Goal: Information Seeking & Learning: Get advice/opinions

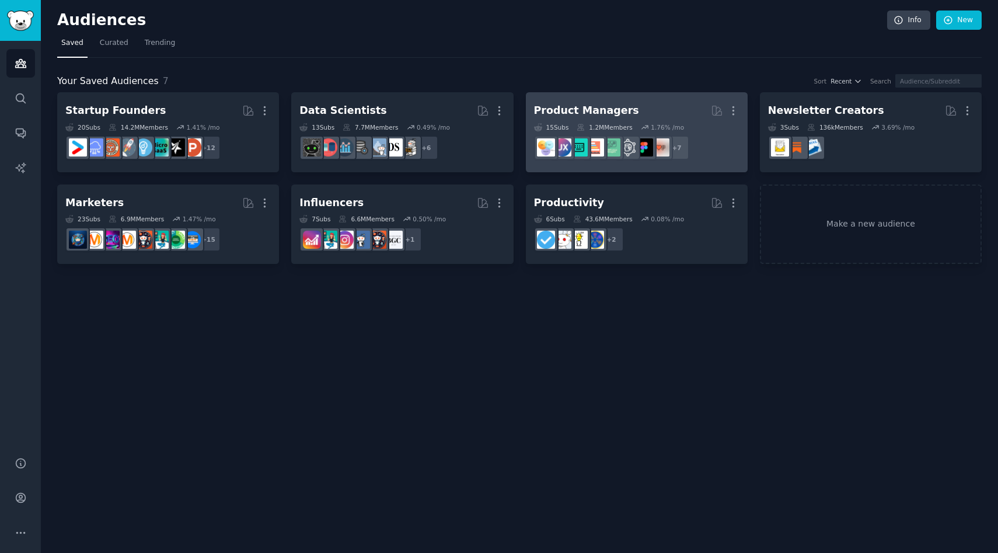
click at [574, 112] on div "Product Managers" at bounding box center [586, 110] width 105 height 15
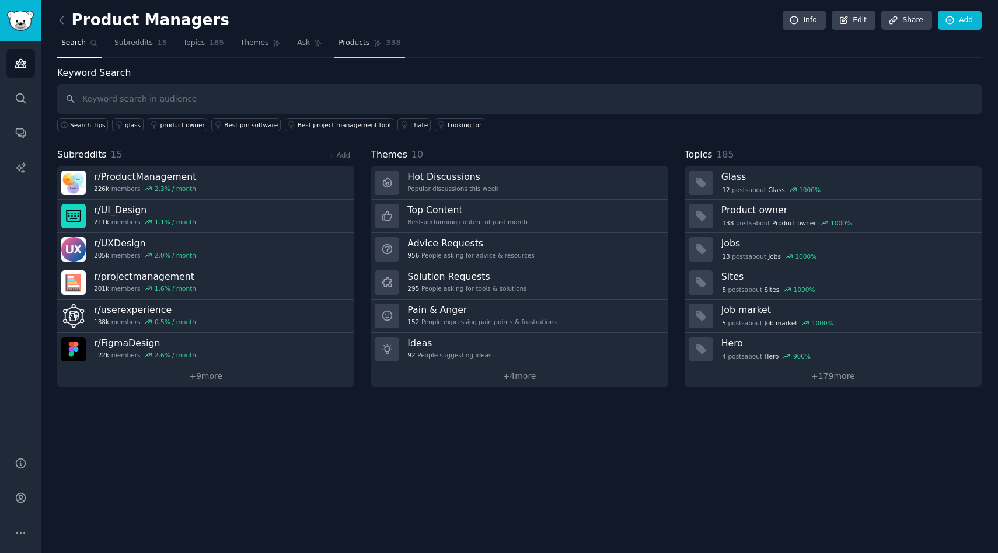
click at [344, 46] on span "Products" at bounding box center [354, 43] width 31 height 11
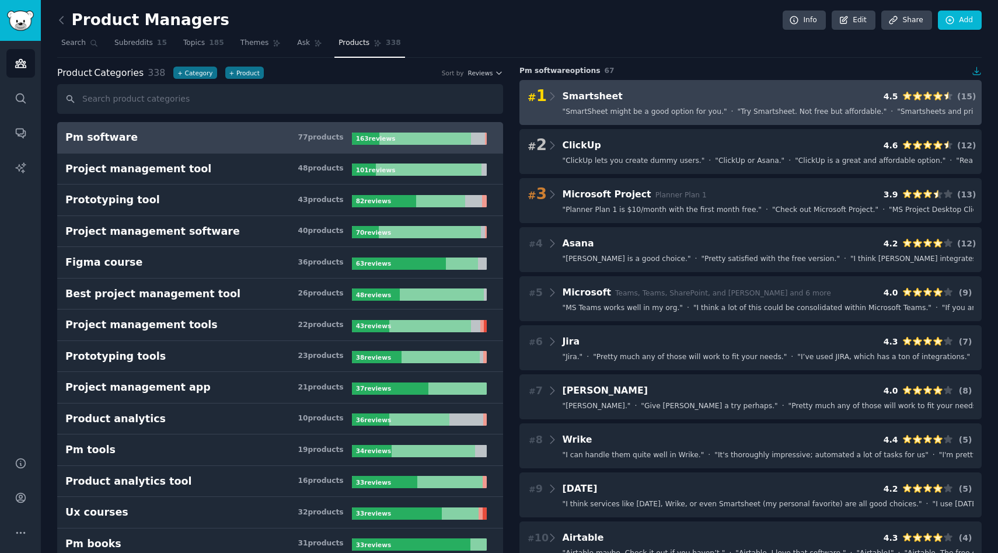
click at [641, 102] on div "# 1 Smartsheet 4.5 ( 15 )" at bounding box center [751, 96] width 446 height 16
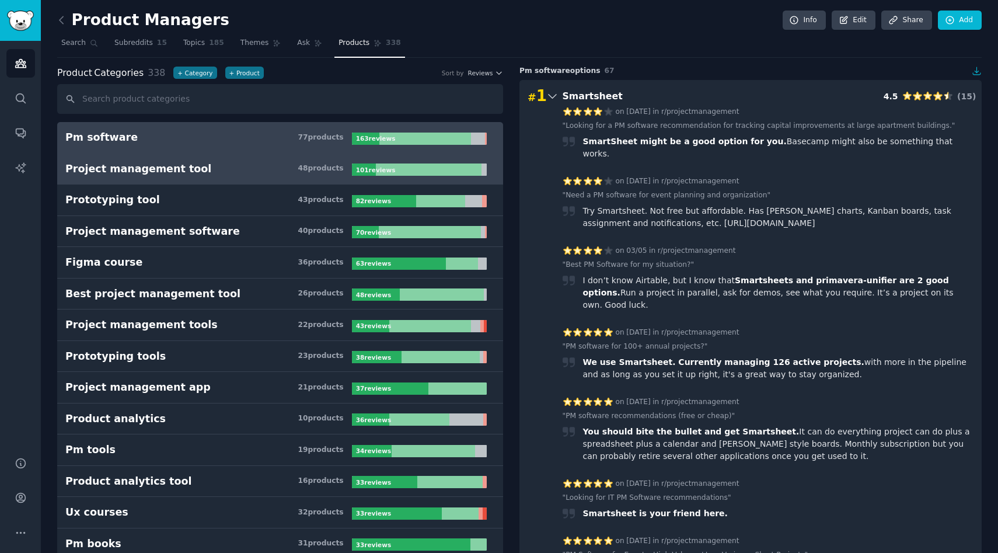
click at [182, 168] on div "Project management tool" at bounding box center [138, 169] width 146 height 15
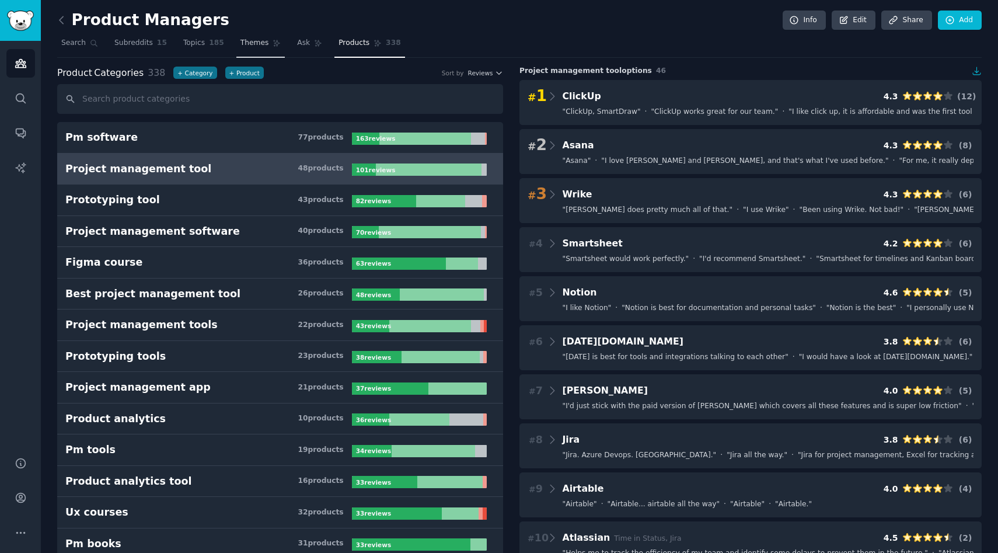
click at [250, 47] on span "Themes" at bounding box center [254, 43] width 29 height 11
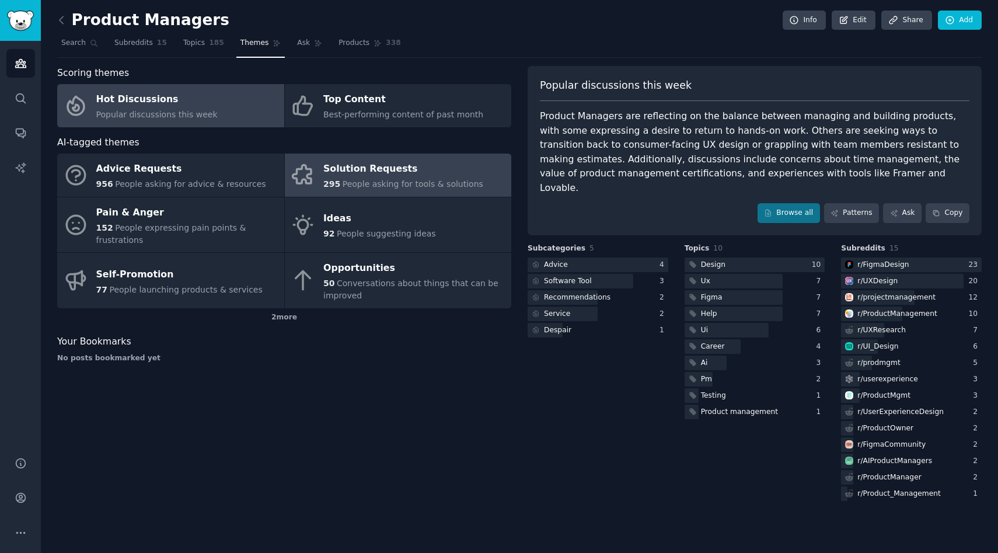
click at [343, 172] on div "Solution Requests" at bounding box center [403, 169] width 160 height 19
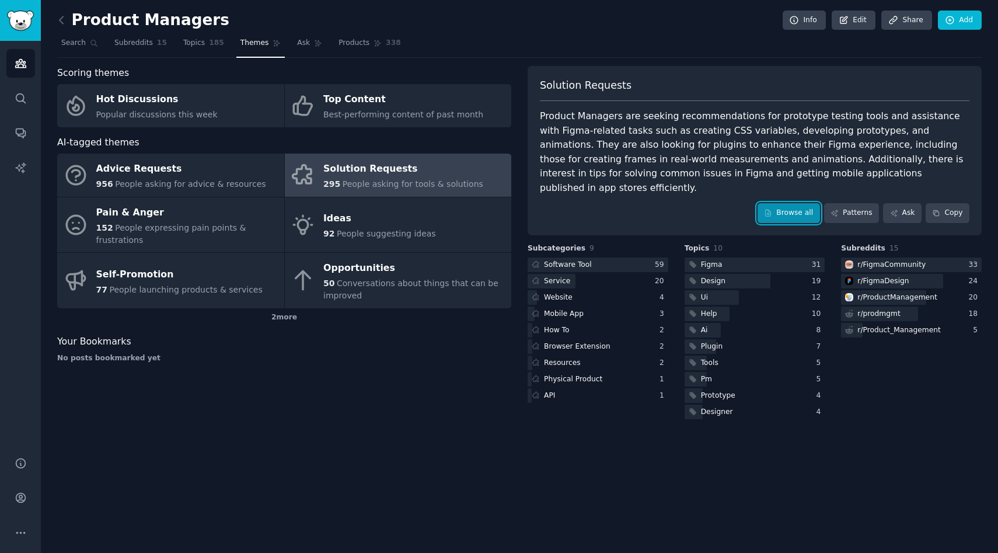
click at [797, 203] on link "Browse all" at bounding box center [789, 213] width 62 height 20
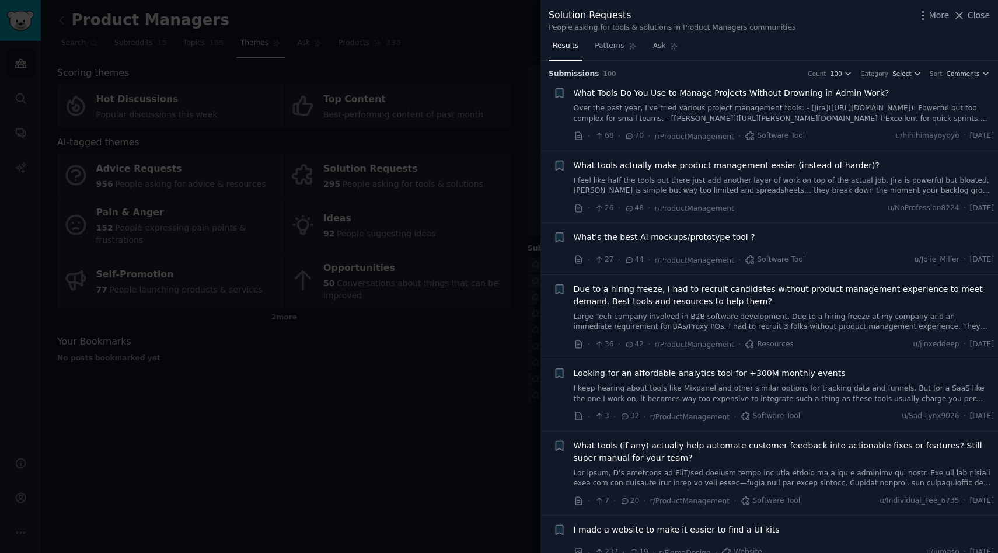
scroll to position [29, 0]
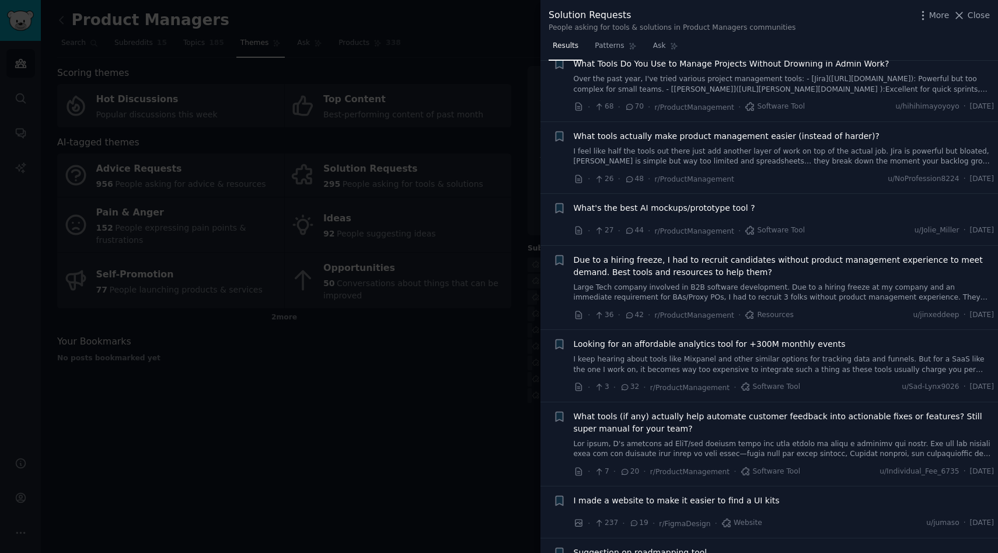
click at [710, 208] on span "What's the best AI mockups/prototype tool ?" at bounding box center [665, 208] width 182 height 12
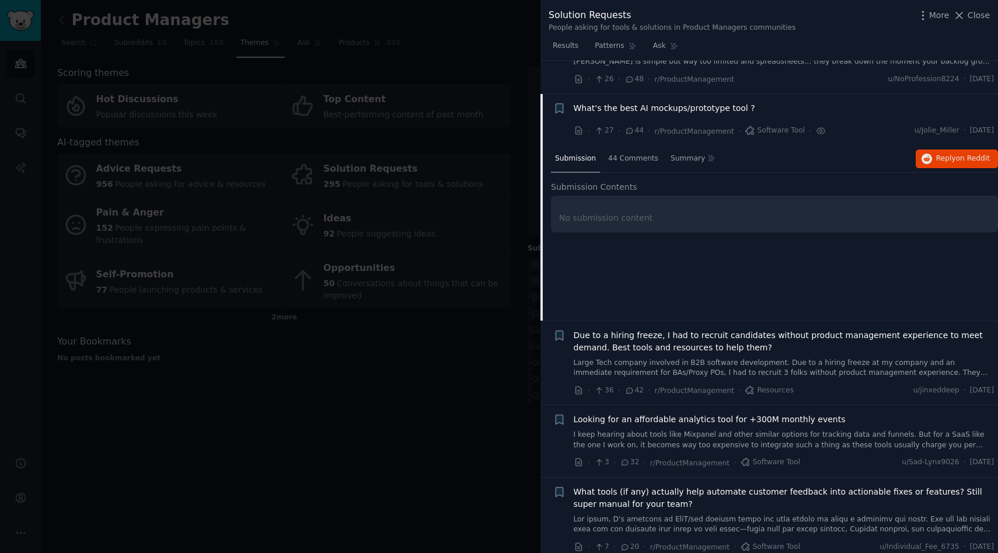
scroll to position [162, 0]
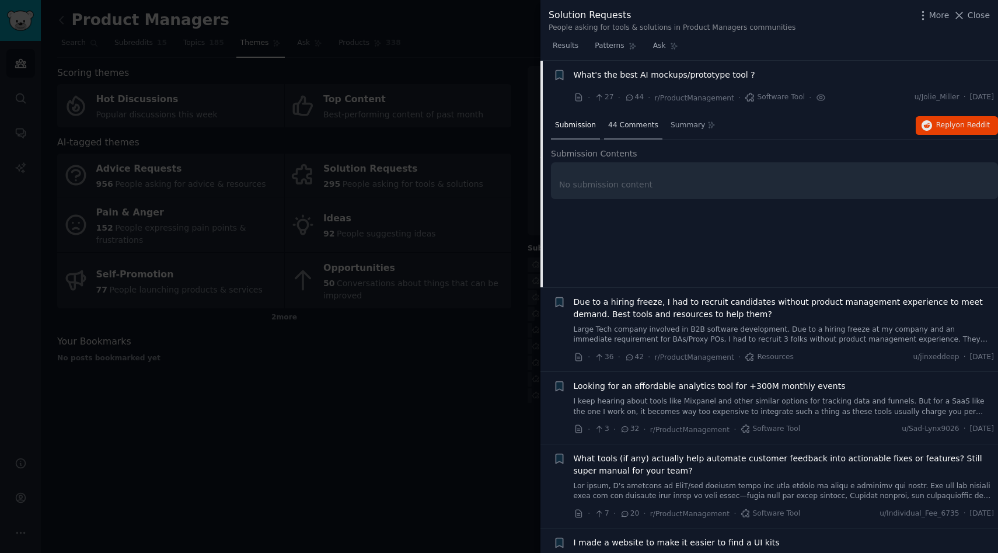
click at [636, 123] on span "44 Comments" at bounding box center [633, 125] width 50 height 11
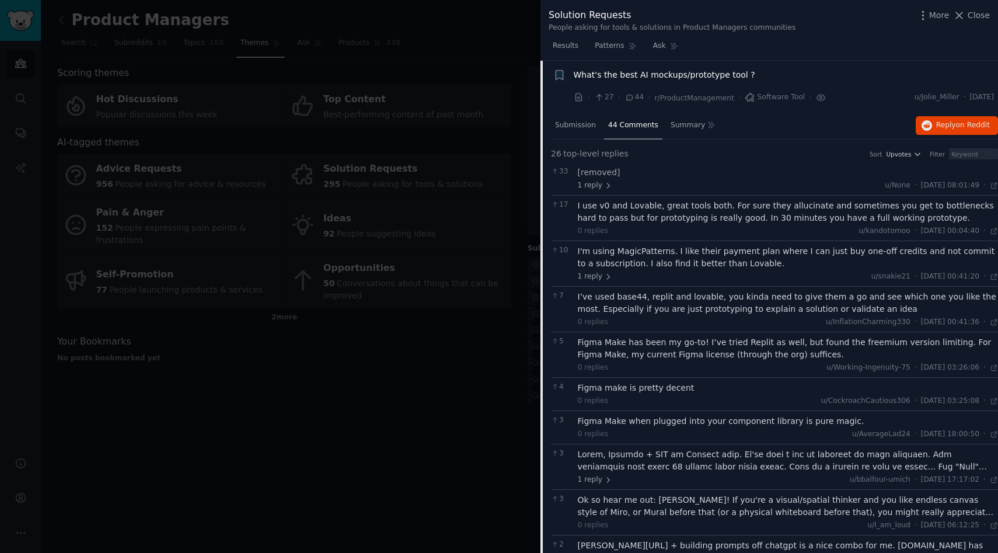
click at [602, 74] on span "What's the best AI mockups/prototype tool ?" at bounding box center [665, 75] width 182 height 12
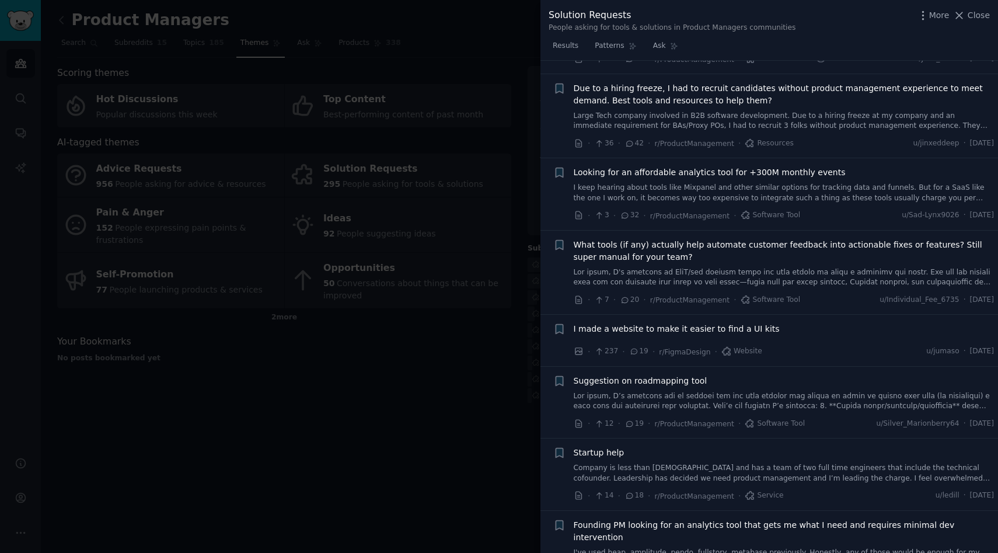
scroll to position [221, 0]
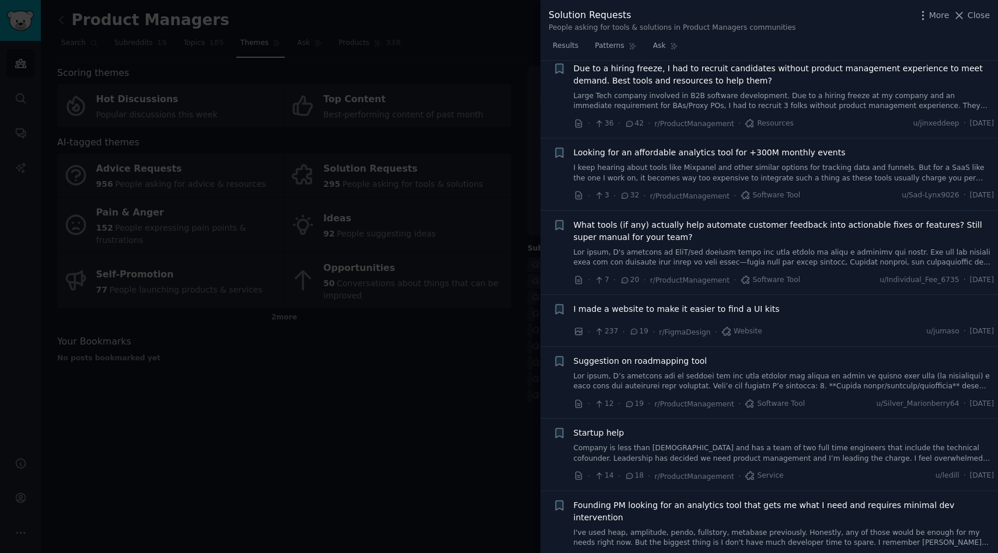
click at [706, 227] on span "What tools (if any) actually help automate customer feedback into actionable fi…" at bounding box center [784, 231] width 421 height 25
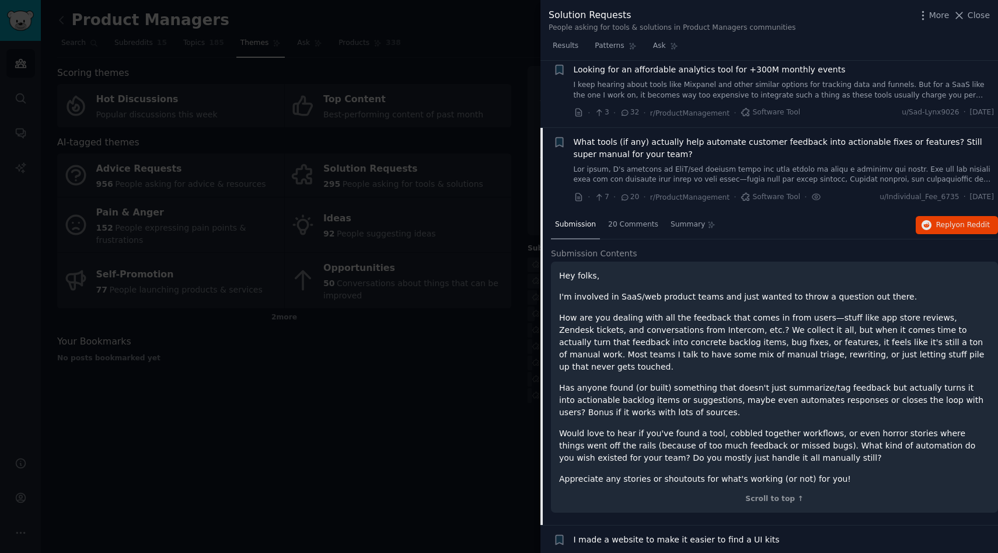
scroll to position [371, 0]
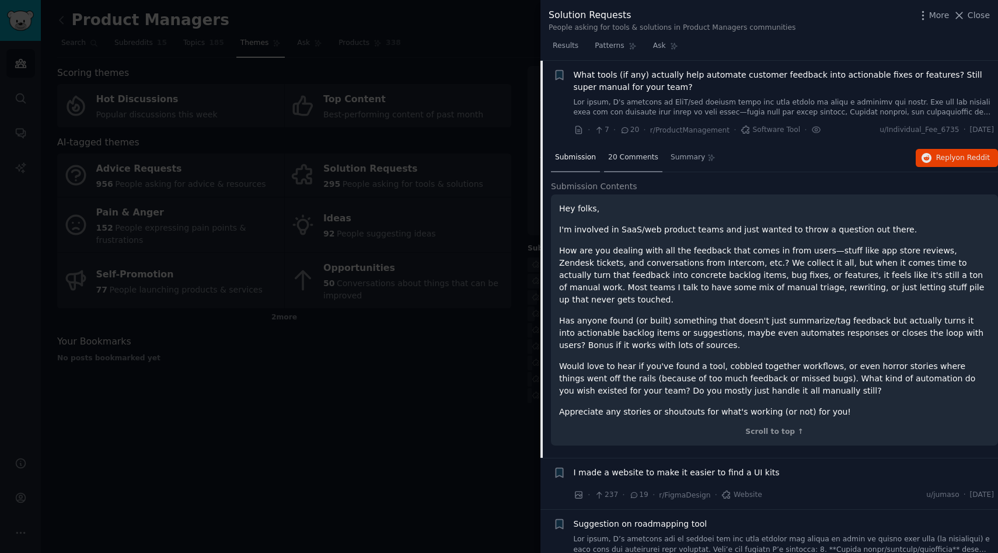
click at [634, 159] on span "20 Comments" at bounding box center [633, 157] width 50 height 11
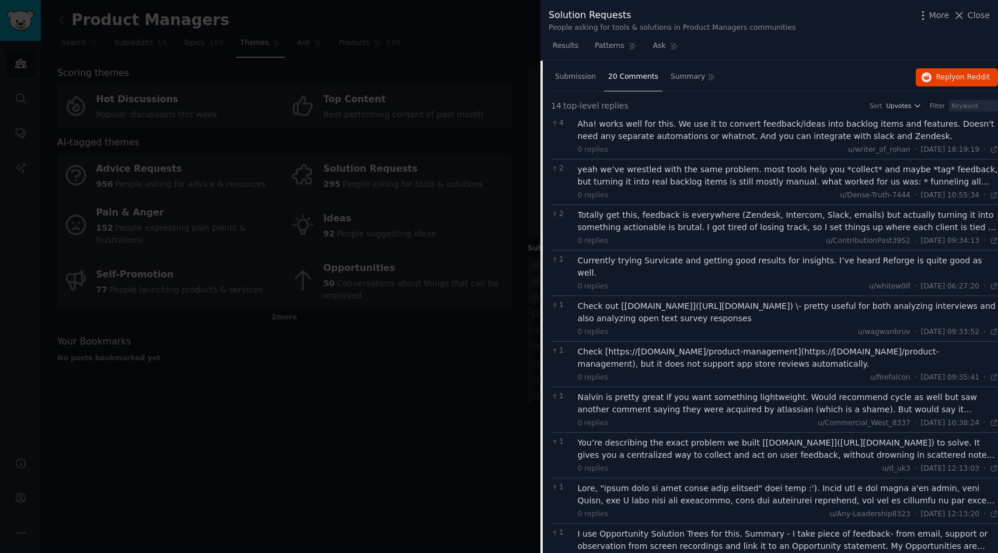
scroll to position [452, 0]
click at [706, 219] on div "Totally get this, feedback is everywhere (Zendesk, Intercom, Slack, emails) but…" at bounding box center [788, 220] width 421 height 25
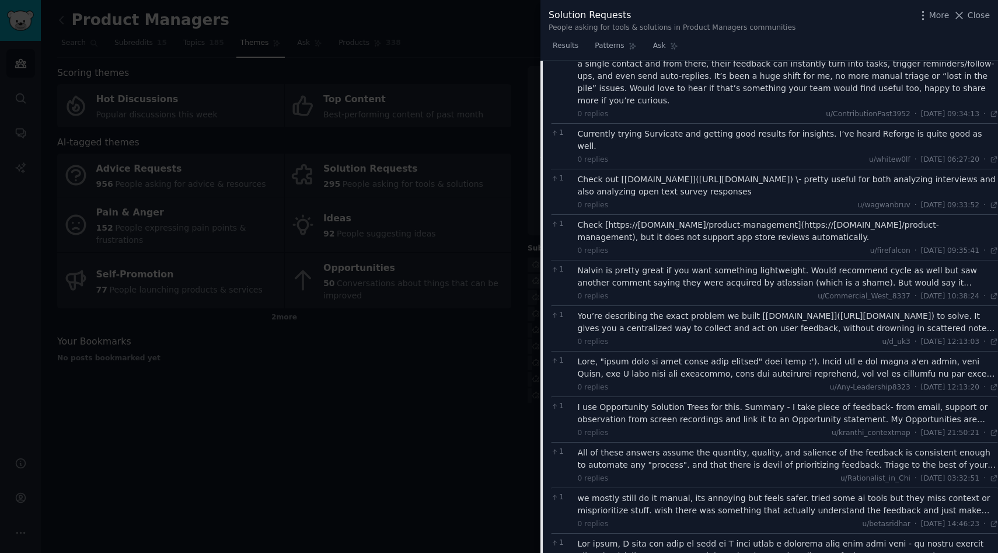
scroll to position [627, 0]
click at [658, 218] on div "Check [https://fibery.io/product-management](https://fibery.io/product-manageme…" at bounding box center [788, 230] width 421 height 25
drag, startPoint x: 607, startPoint y: 201, endPoint x: 748, endPoint y: 199, distance: 141.3
click at [748, 218] on div "Check [https://fibery.io/product-management](https://fibery.io/product-manageme…" at bounding box center [788, 230] width 421 height 25
copy div "https://fibery.io/product-management"
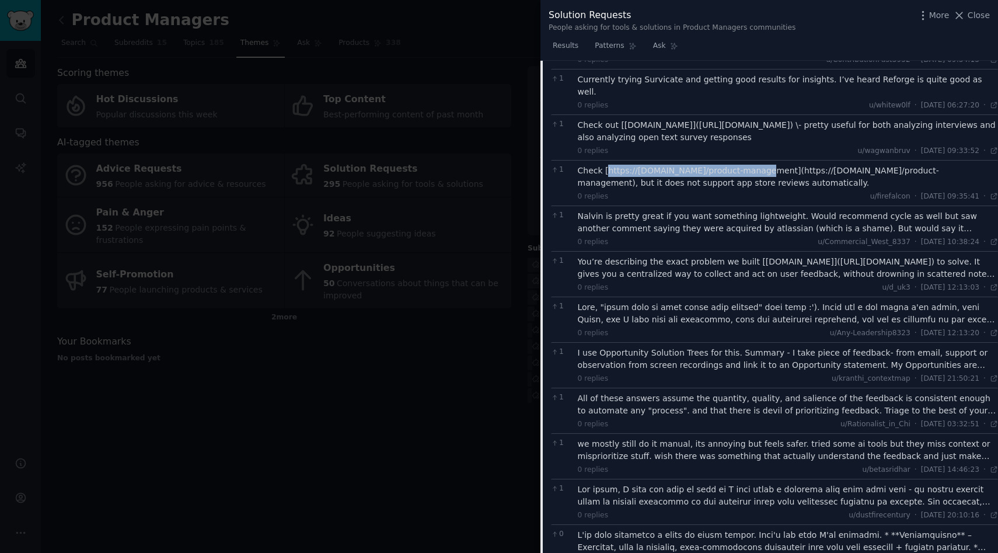
scroll to position [682, 0]
click at [643, 255] on div "You’re describing the exact problem we built [FocusMap.pro](https://FocusMap.pr…" at bounding box center [788, 267] width 421 height 25
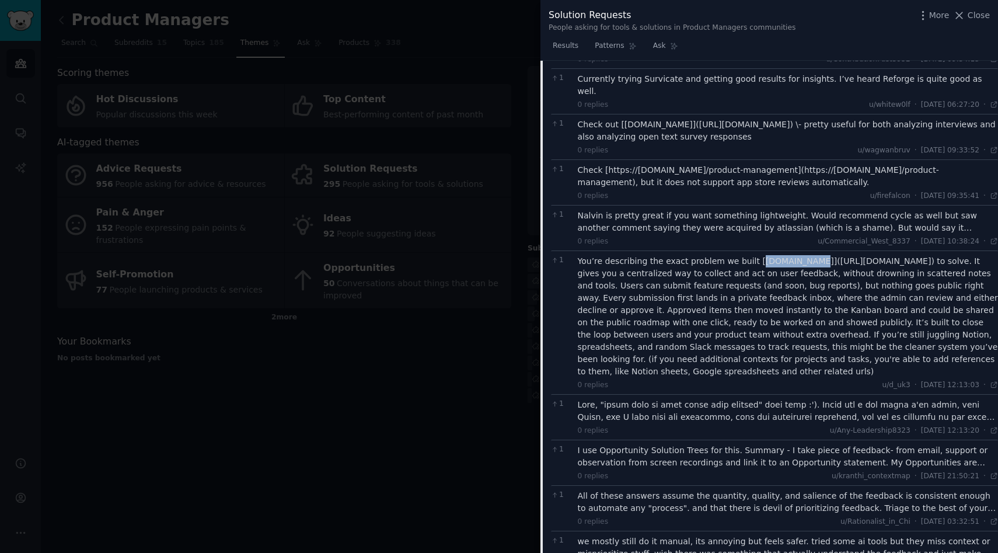
drag, startPoint x: 749, startPoint y: 239, endPoint x: 803, endPoint y: 235, distance: 53.8
click at [803, 255] on div "You’re describing the exact problem we built [FocusMap.pro](https://FocusMap.pr…" at bounding box center [788, 316] width 421 height 123
copy div "FocusMap.pro"
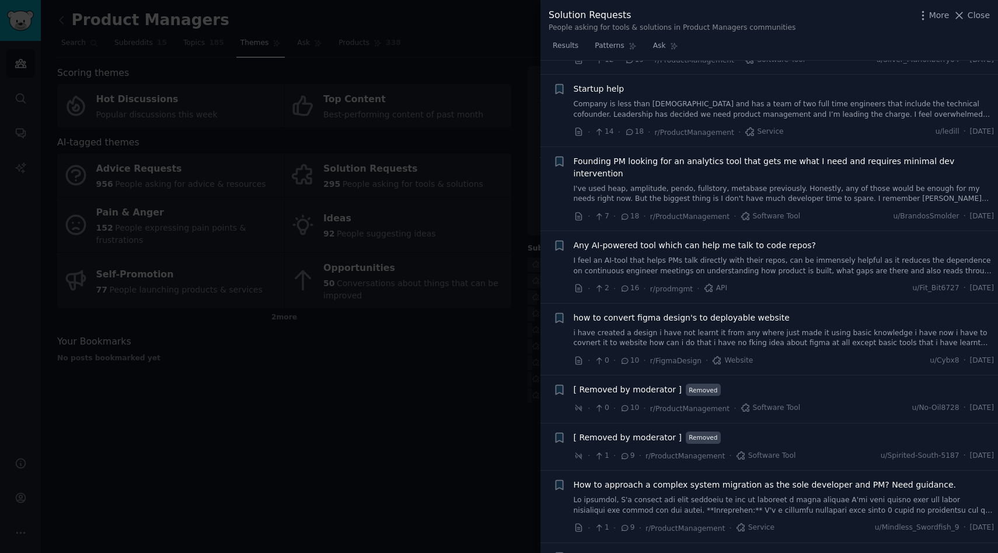
scroll to position [1411, 0]
click at [976, 20] on span "Close" at bounding box center [979, 15] width 22 height 12
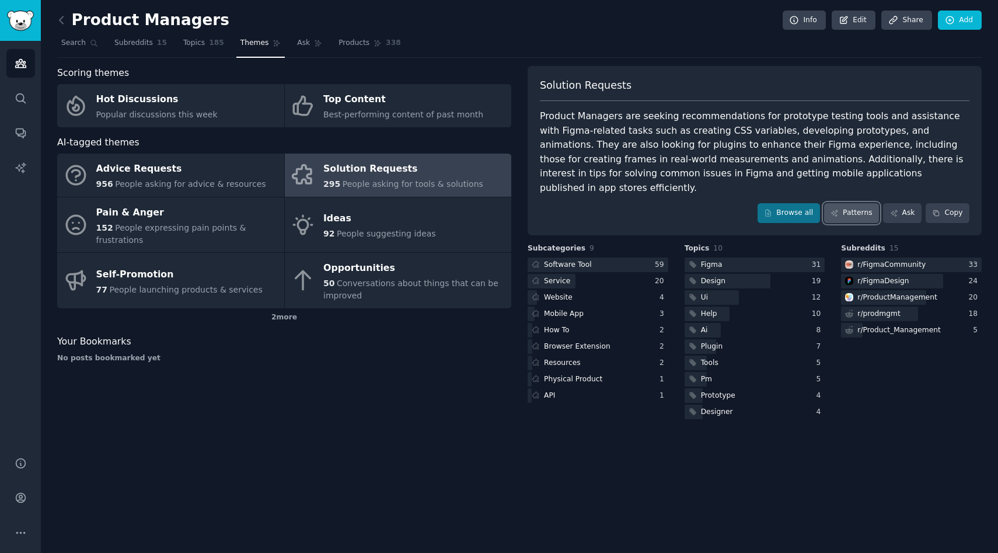
click at [852, 203] on link "Patterns" at bounding box center [851, 213] width 55 height 20
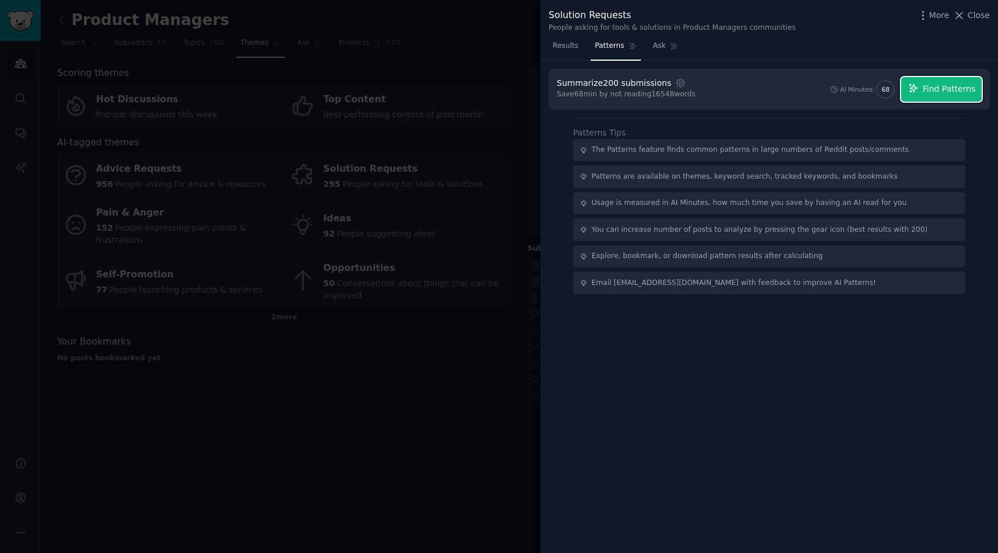
click at [946, 89] on span "Find Patterns" at bounding box center [949, 89] width 53 height 12
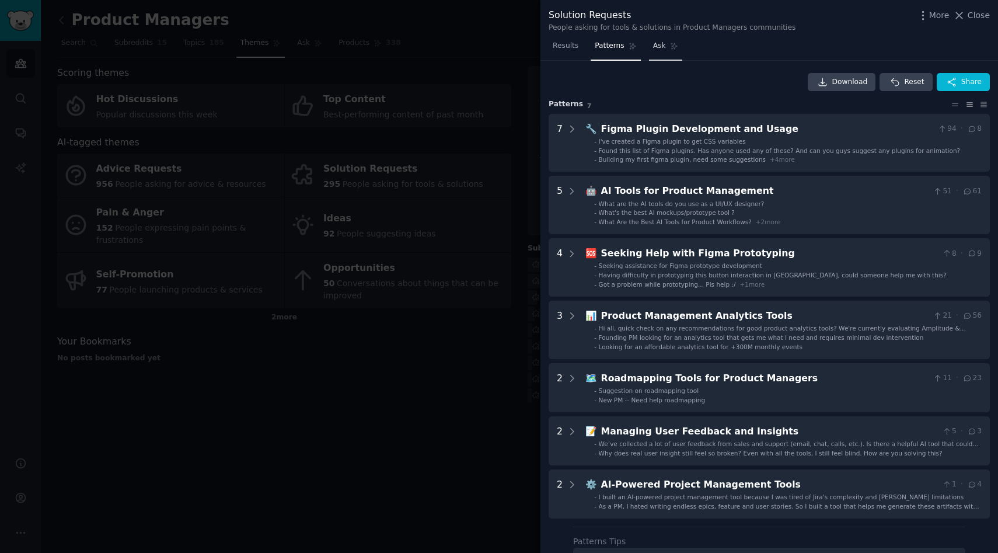
click at [669, 50] on link "Ask" at bounding box center [665, 49] width 33 height 24
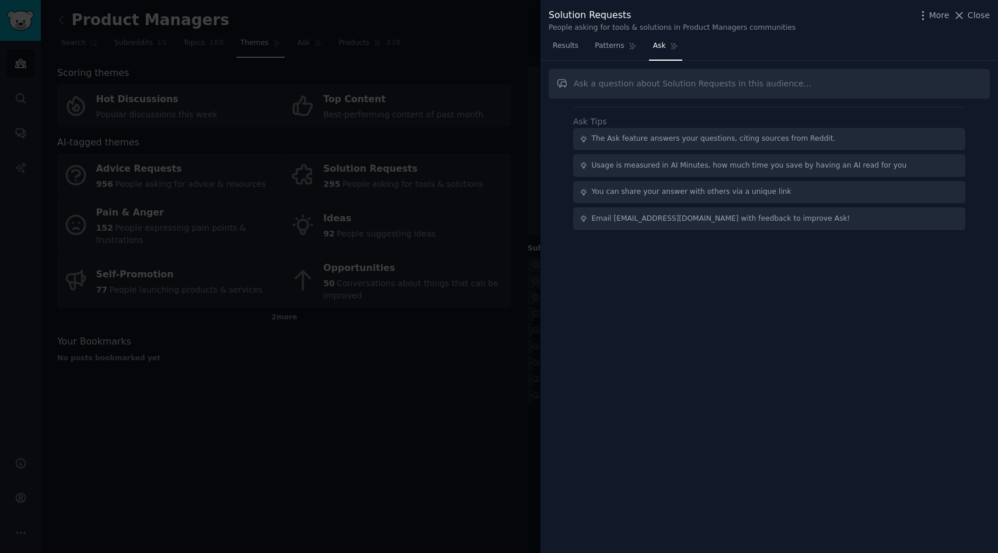
click at [655, 82] on input "text" at bounding box center [769, 84] width 441 height 30
type input "is there a problem where people want to replace PMs with AI PM to schedule meet…"
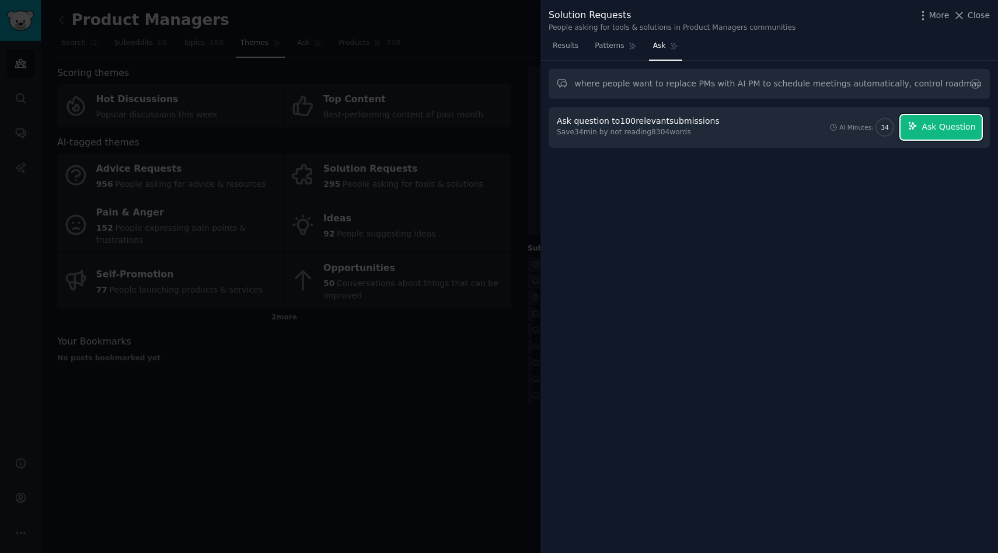
click at [933, 130] on span "Ask Question" at bounding box center [949, 127] width 54 height 12
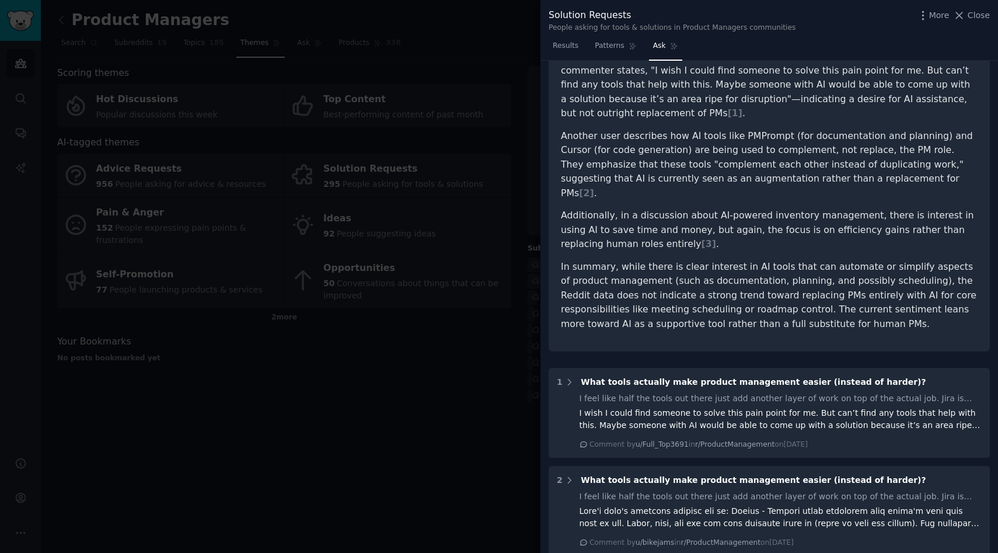
scroll to position [0, 0]
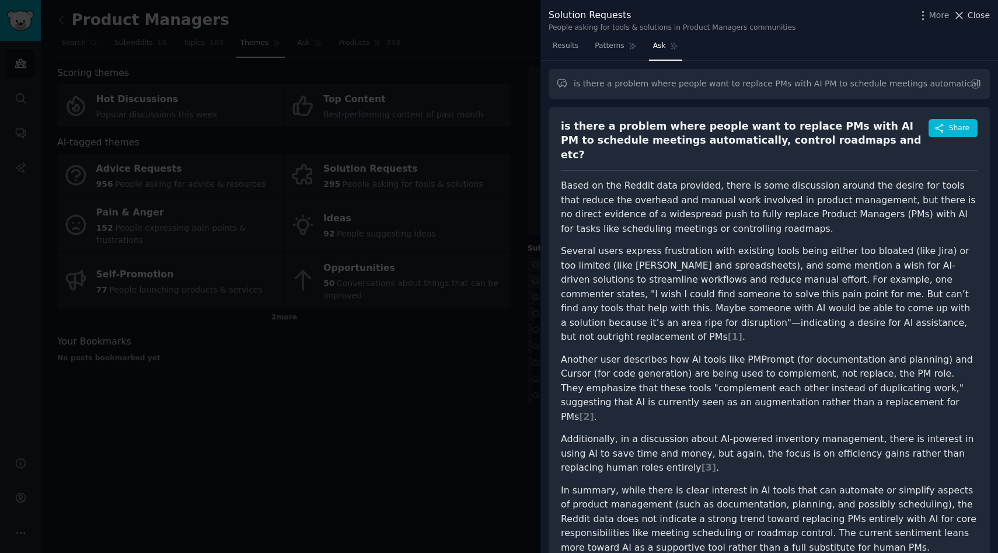
click at [971, 15] on span "Close" at bounding box center [979, 15] width 22 height 12
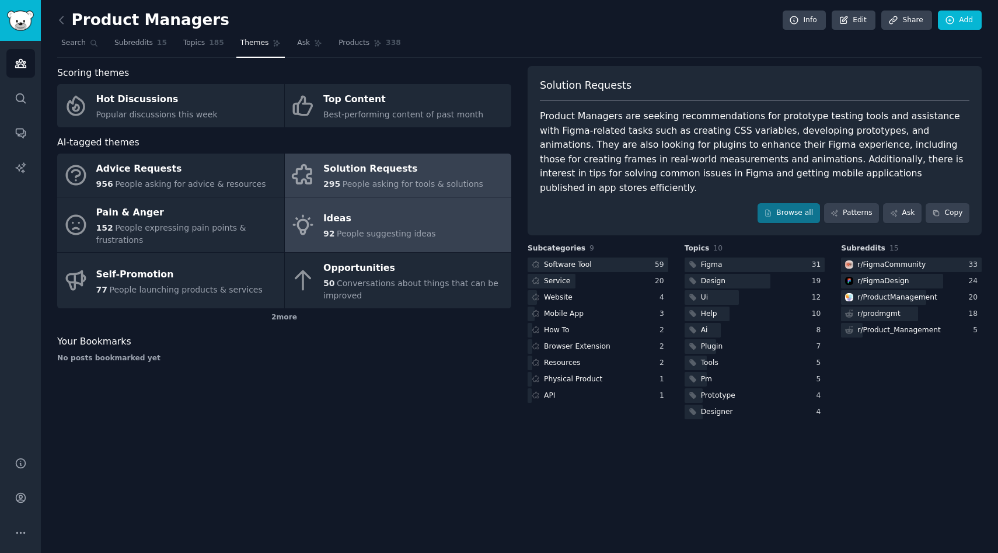
click at [400, 224] on div "Ideas" at bounding box center [379, 219] width 113 height 19
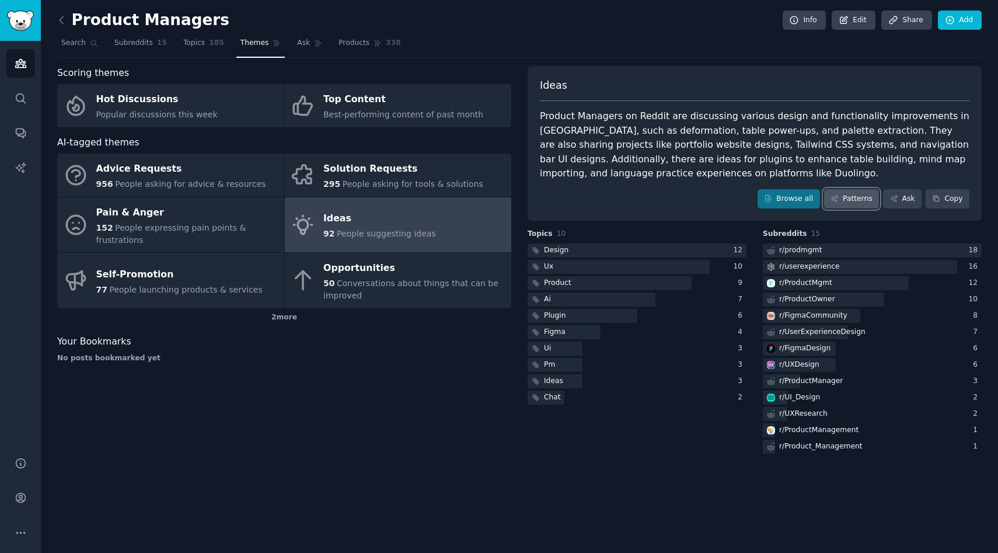
click at [852, 204] on link "Patterns" at bounding box center [851, 199] width 55 height 20
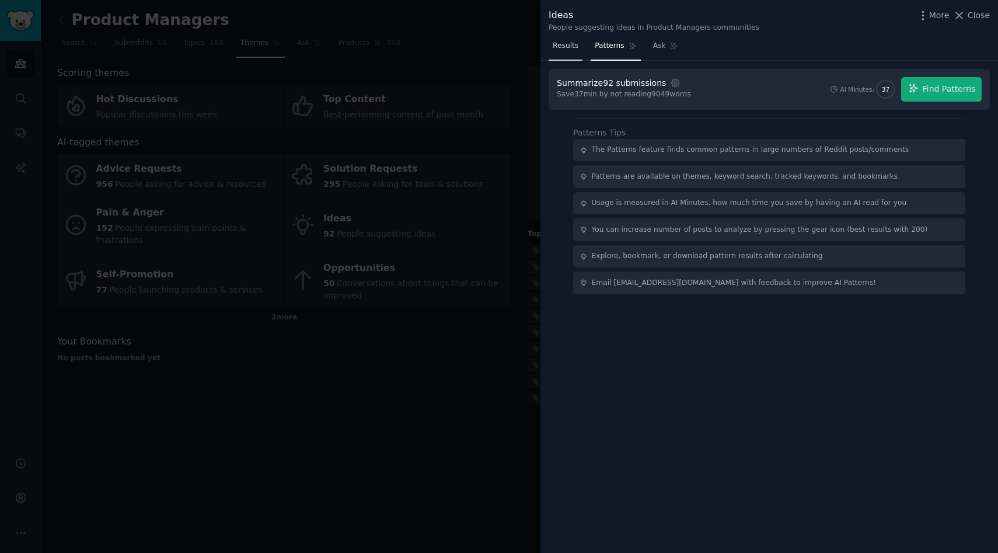
click at [560, 50] on span "Results" at bounding box center [566, 46] width 26 height 11
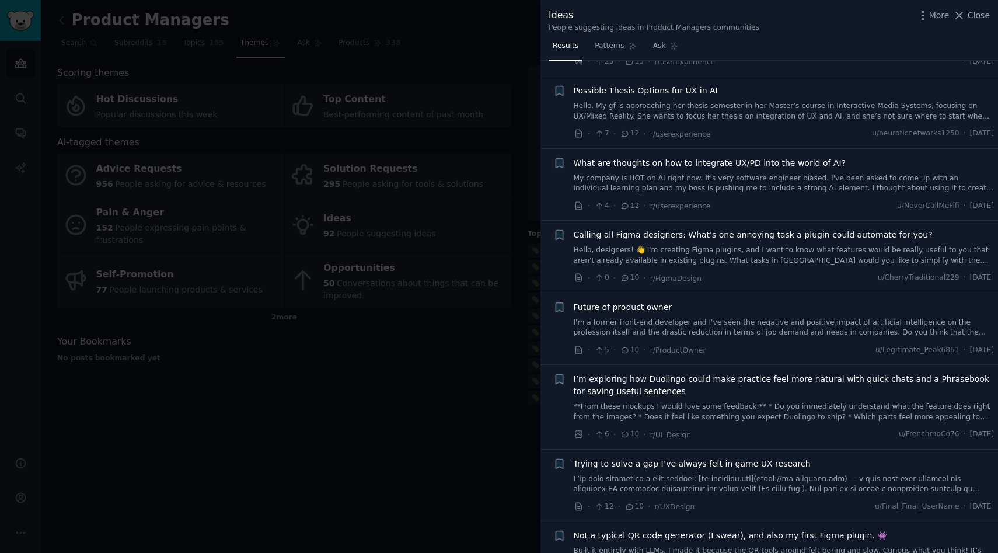
scroll to position [238, 0]
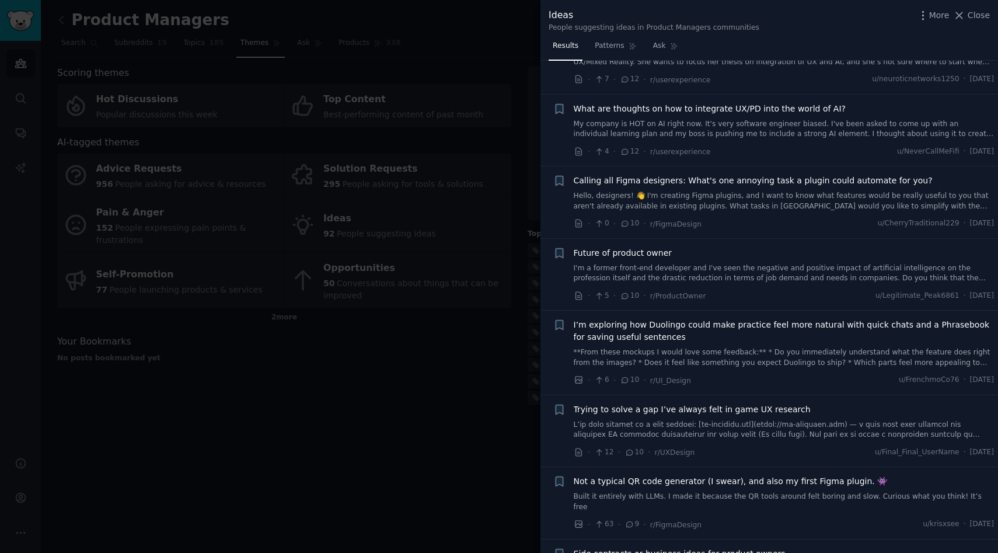
click at [651, 255] on span "Future of product owner" at bounding box center [623, 253] width 99 height 12
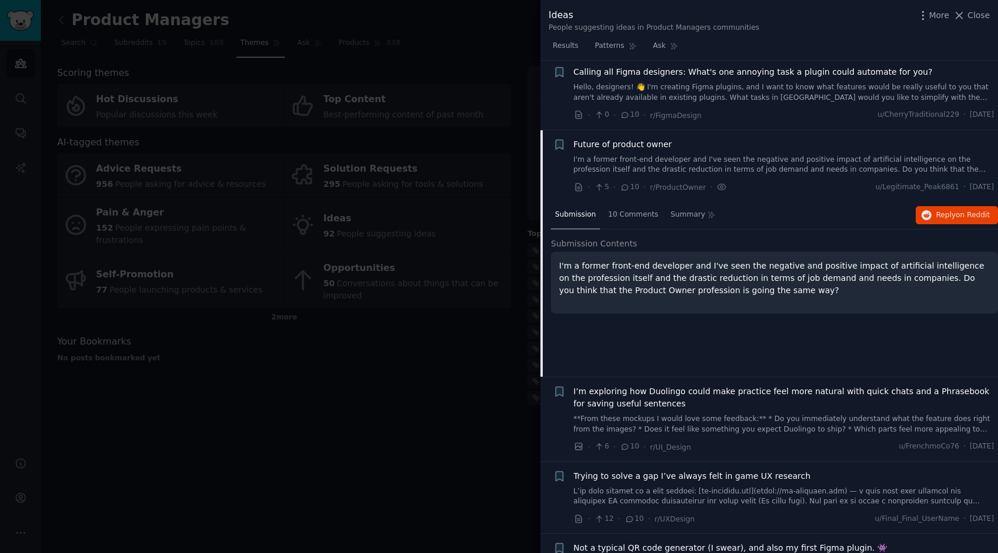
scroll to position [416, 0]
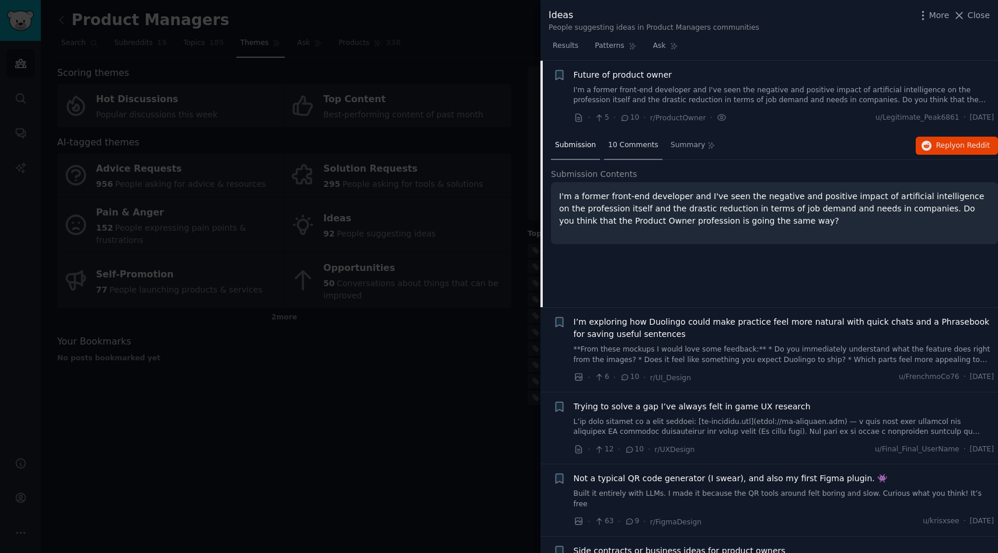
click at [637, 142] on span "10 Comments" at bounding box center [633, 145] width 50 height 11
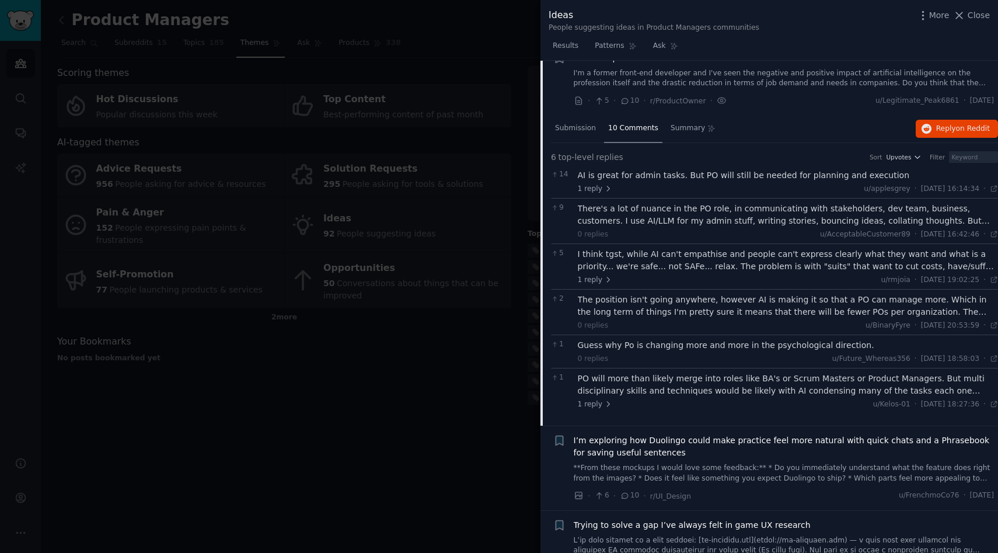
scroll to position [0, 0]
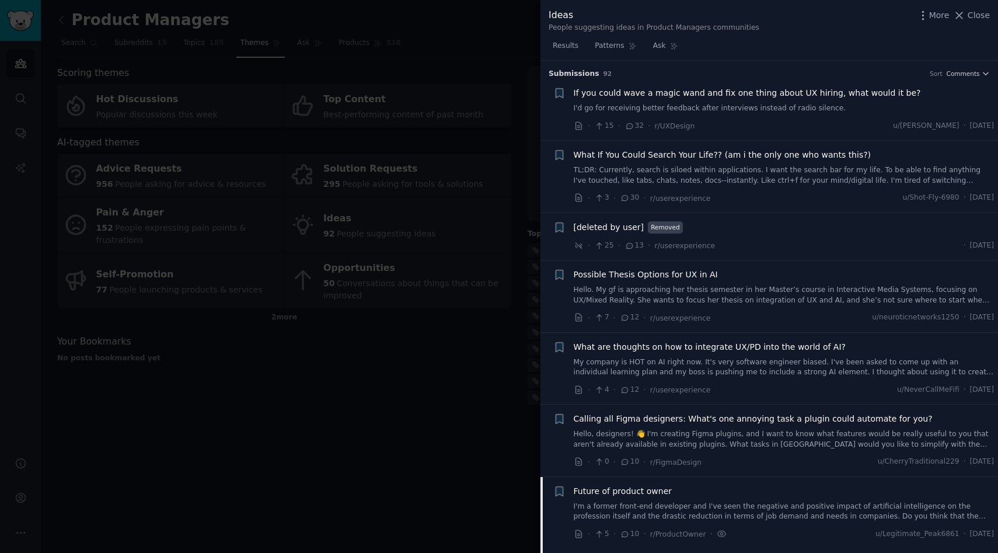
click at [450, 346] on div at bounding box center [499, 276] width 998 height 553
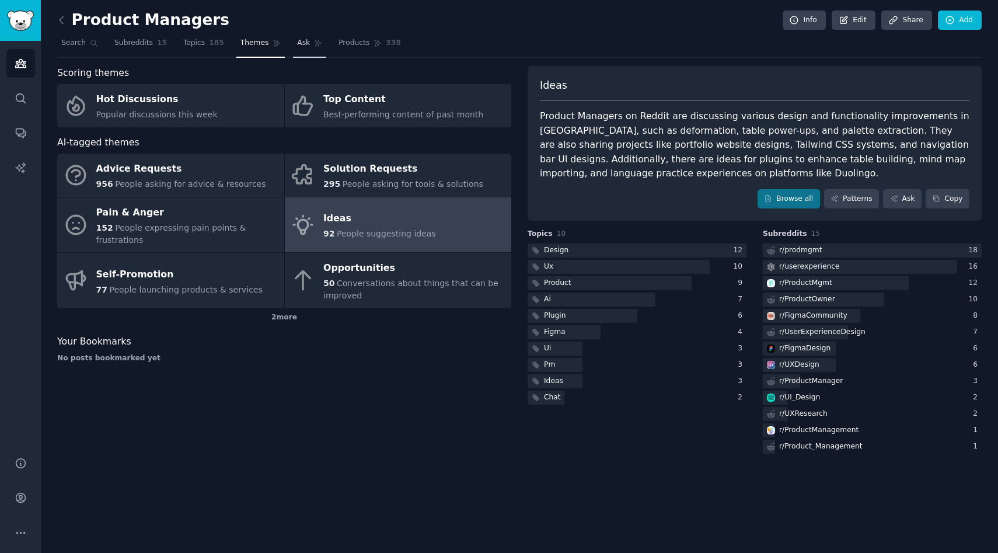
click at [306, 40] on link "Ask" at bounding box center [309, 46] width 33 height 24
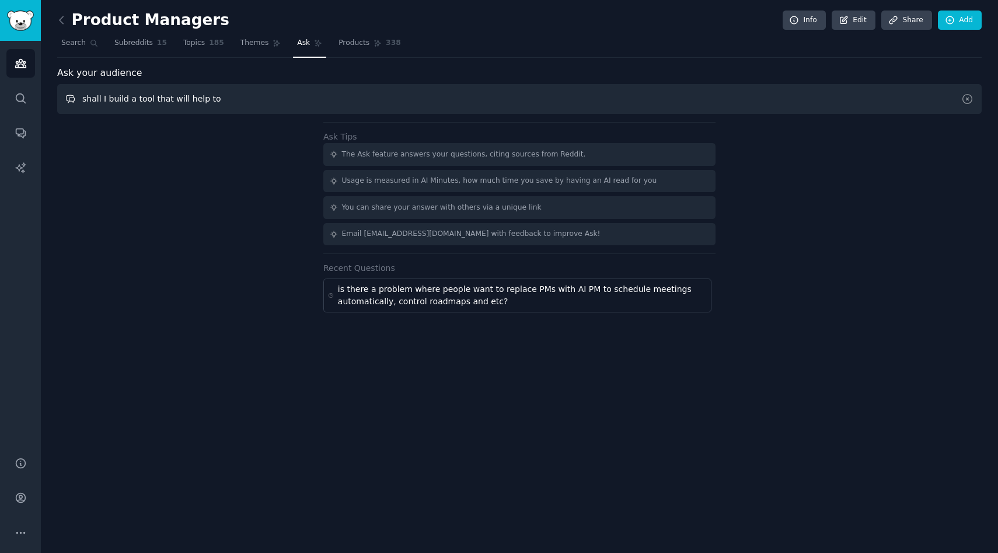
paste input "come to a consensus"
type input "shall I build a tool that will help come to a consensus during product developm…"
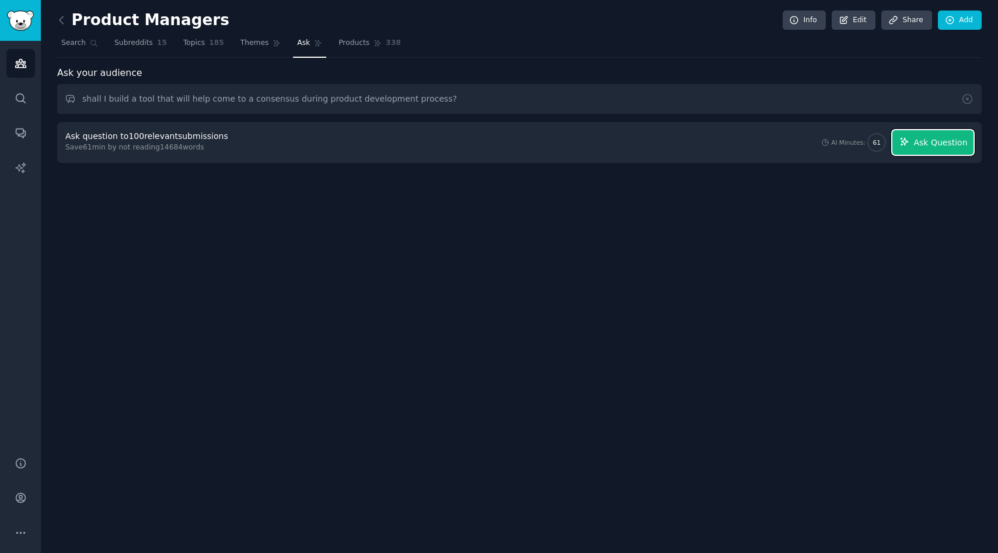
click at [924, 146] on span "Ask Question" at bounding box center [940, 143] width 54 height 12
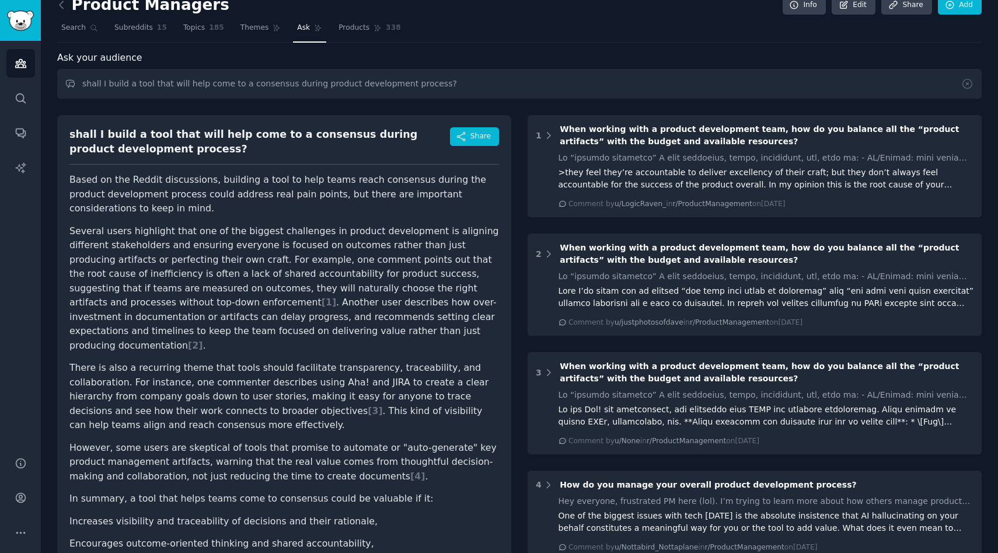
scroll to position [36, 0]
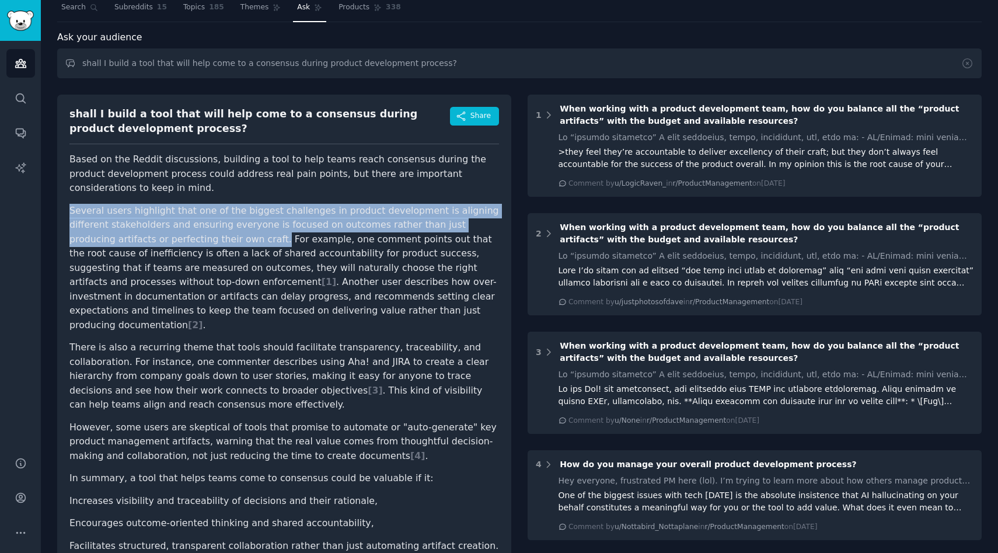
drag, startPoint x: 178, startPoint y: 239, endPoint x: 69, endPoint y: 210, distance: 113.0
click at [69, 210] on div "shall I build a tool that will help come to a consensus during product developm…" at bounding box center [284, 360] width 454 height 530
copy p "Several users highlight that one of the biggest challenges in product developme…"
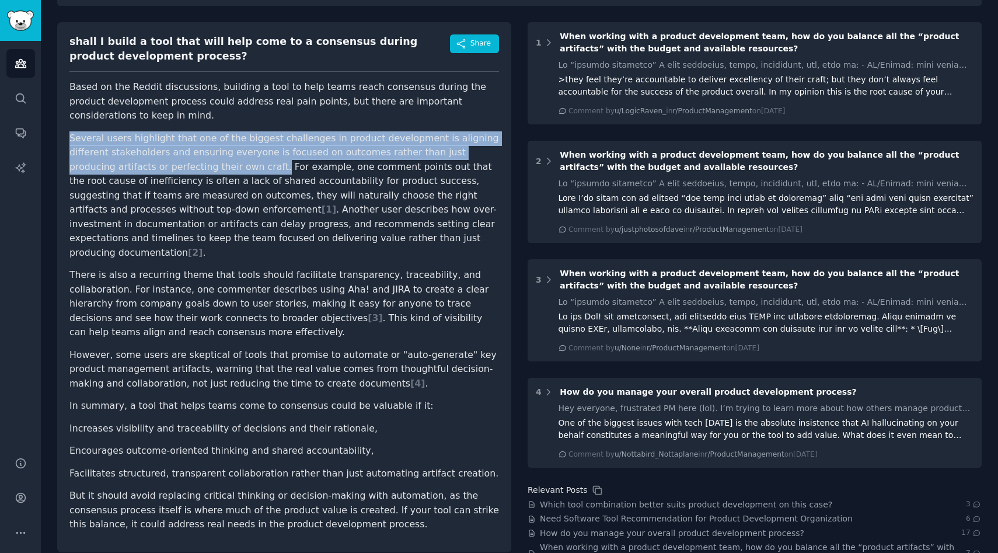
scroll to position [109, 0]
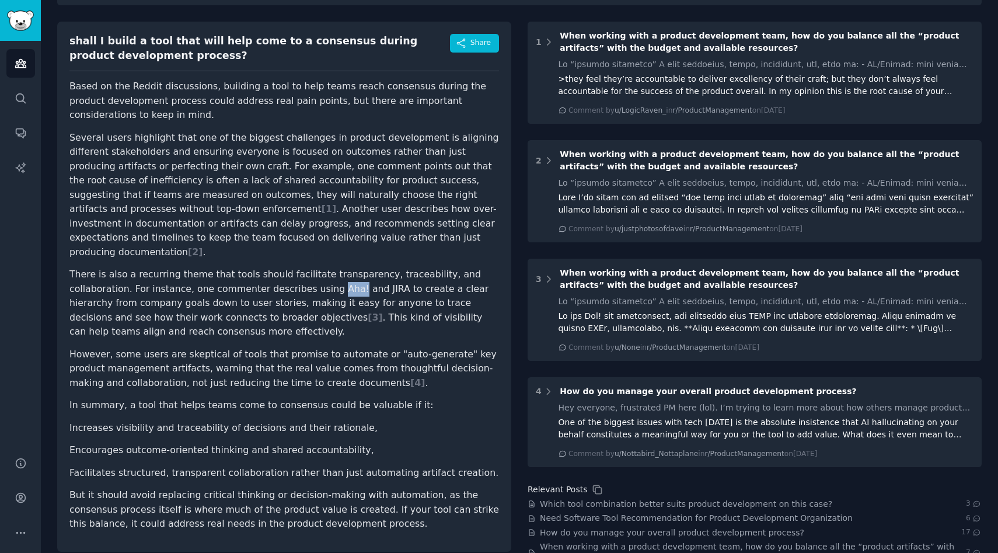
drag, startPoint x: 262, startPoint y: 276, endPoint x: 281, endPoint y: 274, distance: 18.8
click at [281, 274] on p "There is also a recurring theme that tools should facilitate transparency, trac…" at bounding box center [284, 303] width 430 height 72
copy p "Aha!"
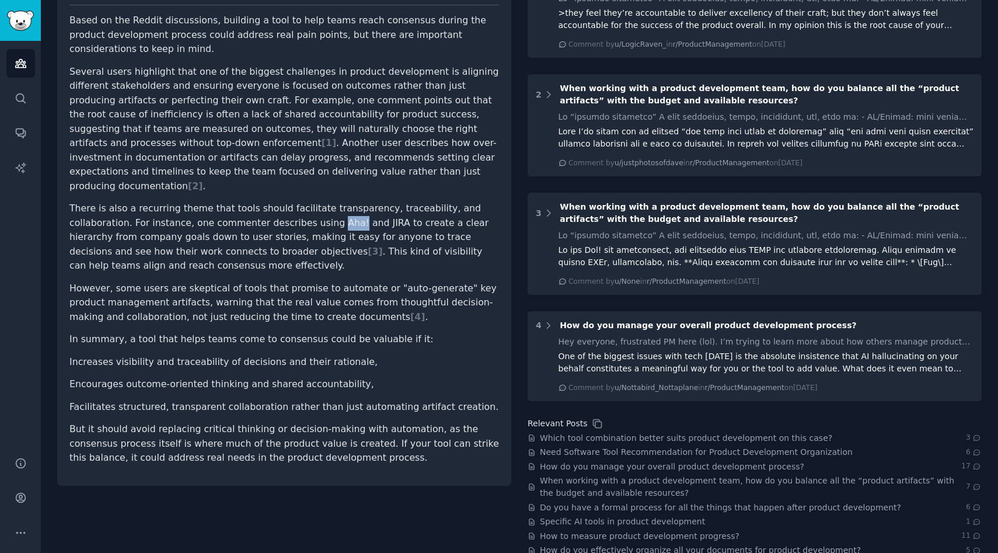
scroll to position [178, 0]
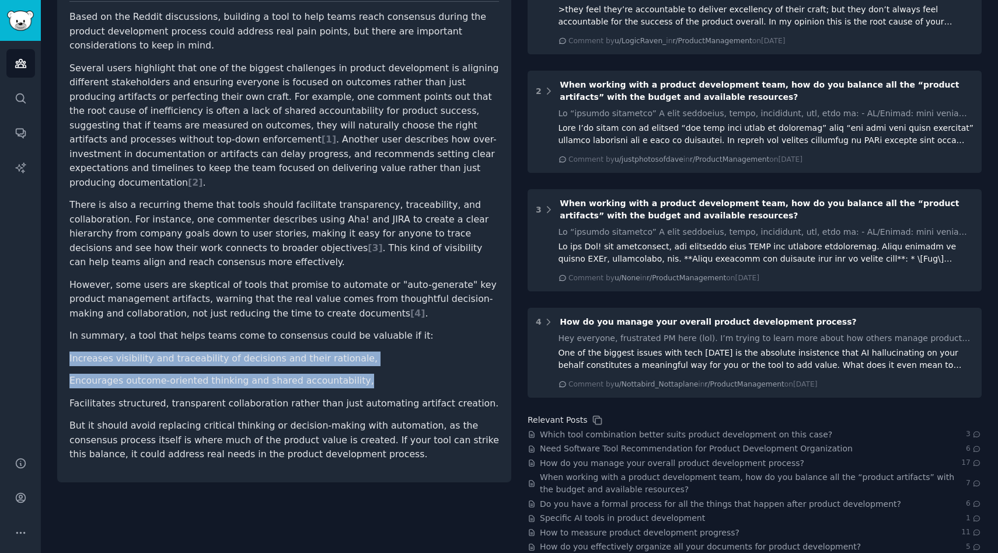
drag, startPoint x: 354, startPoint y: 369, endPoint x: 64, endPoint y: 344, distance: 291.2
click at [64, 344] on div "shall I build a tool that will help come to a consensus during product developm…" at bounding box center [284, 217] width 454 height 530
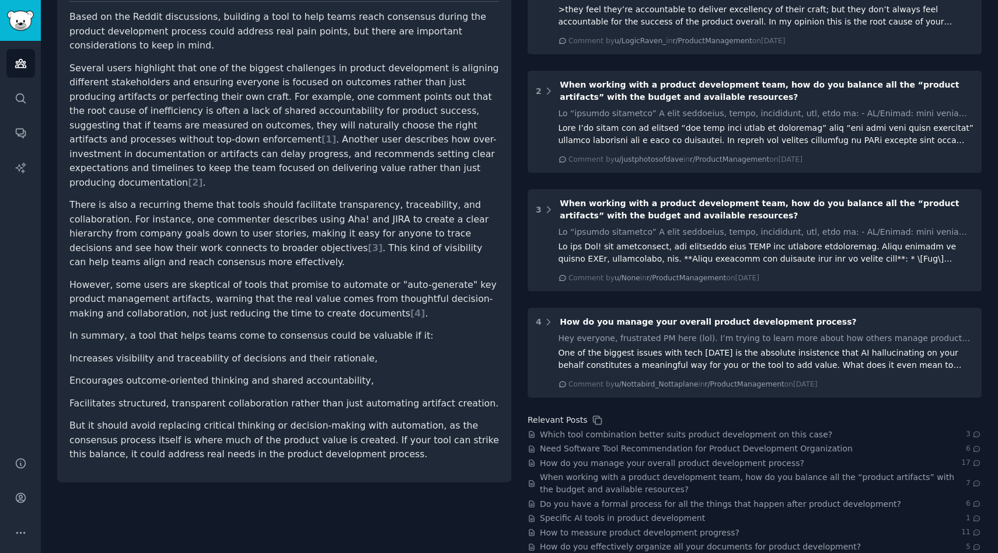
click at [117, 396] on li "Facilitates structured, transparent collaboration rather than just automating a…" at bounding box center [284, 403] width 430 height 15
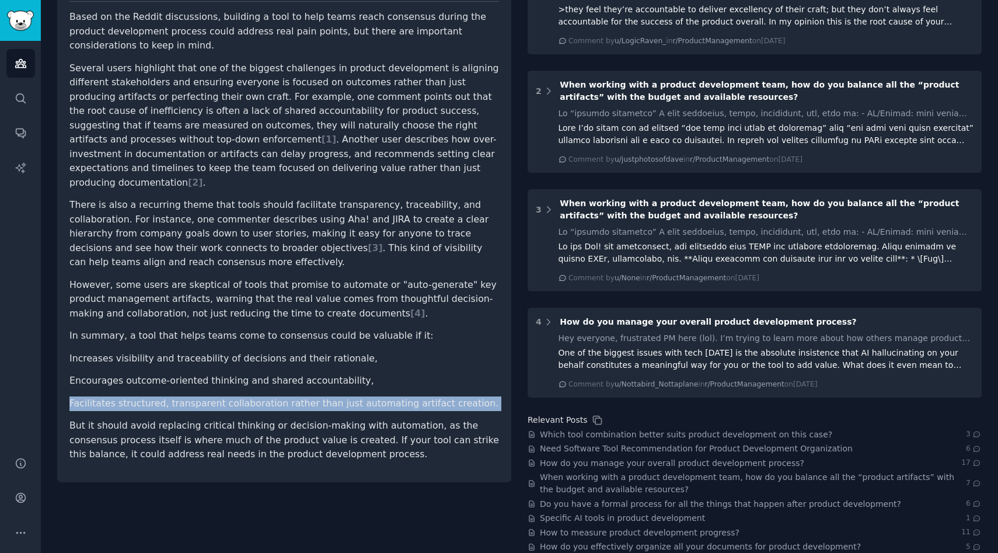
click at [117, 396] on li "Facilitates structured, transparent collaboration rather than just automating a…" at bounding box center [284, 403] width 430 height 15
copy li "Facilitates structured, transparent collaboration rather than just automating a…"
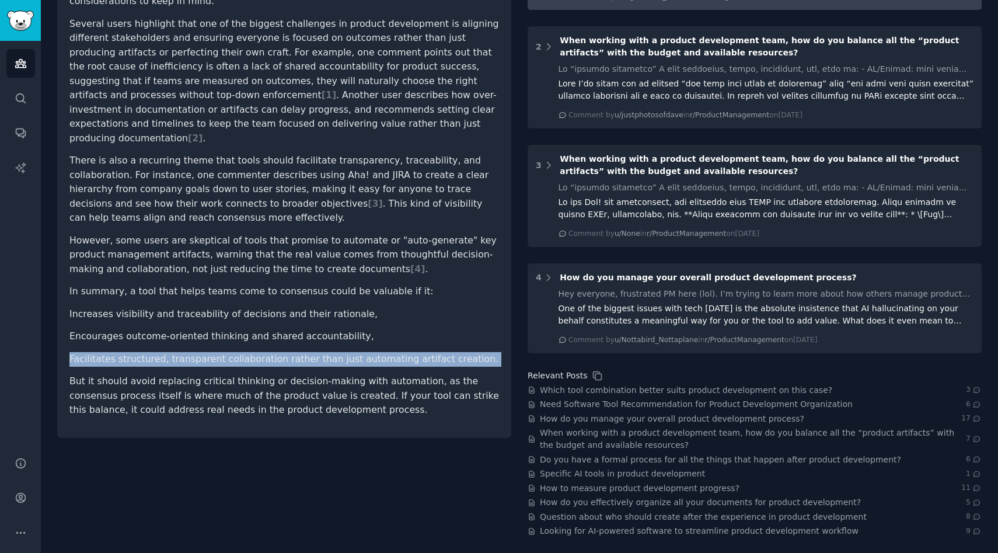
scroll to position [0, 0]
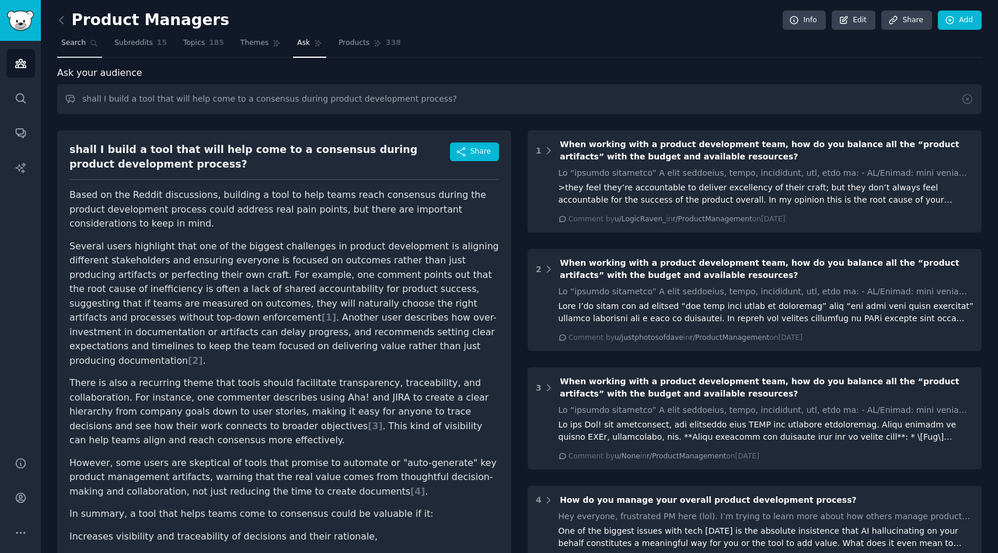
click at [75, 44] on span "Search" at bounding box center [73, 43] width 25 height 11
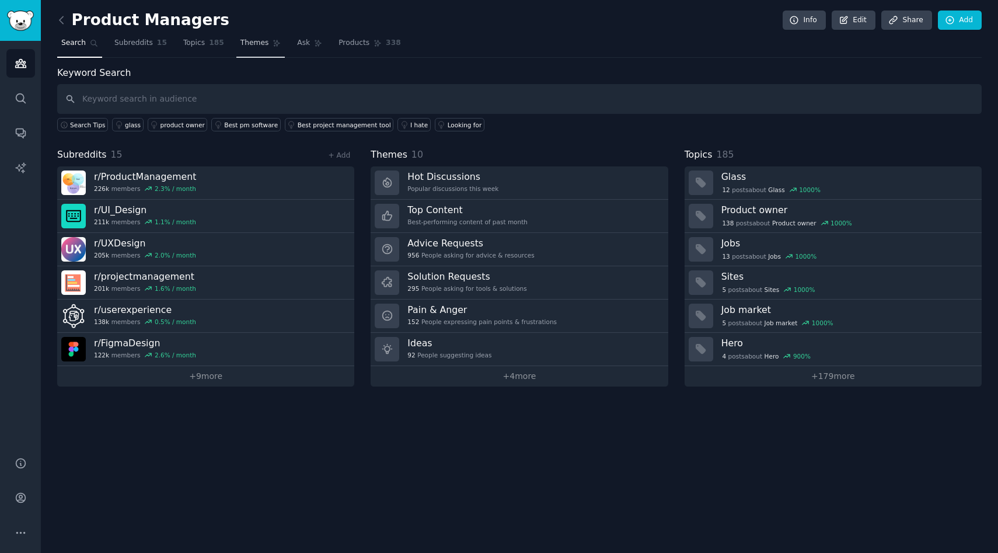
click at [263, 40] on span "Themes" at bounding box center [254, 43] width 29 height 11
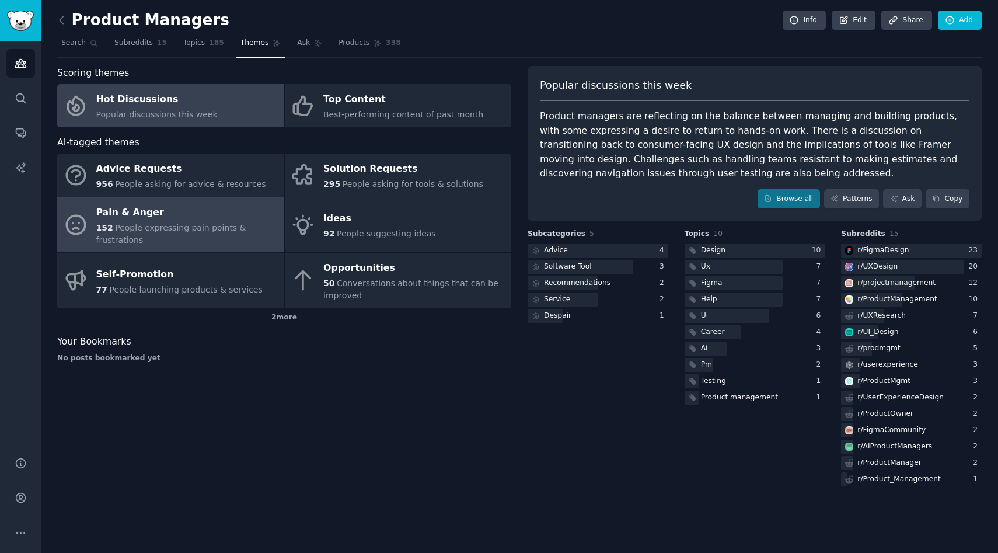
click at [196, 240] on div "152 People expressing pain points & frustrations" at bounding box center [187, 234] width 182 height 25
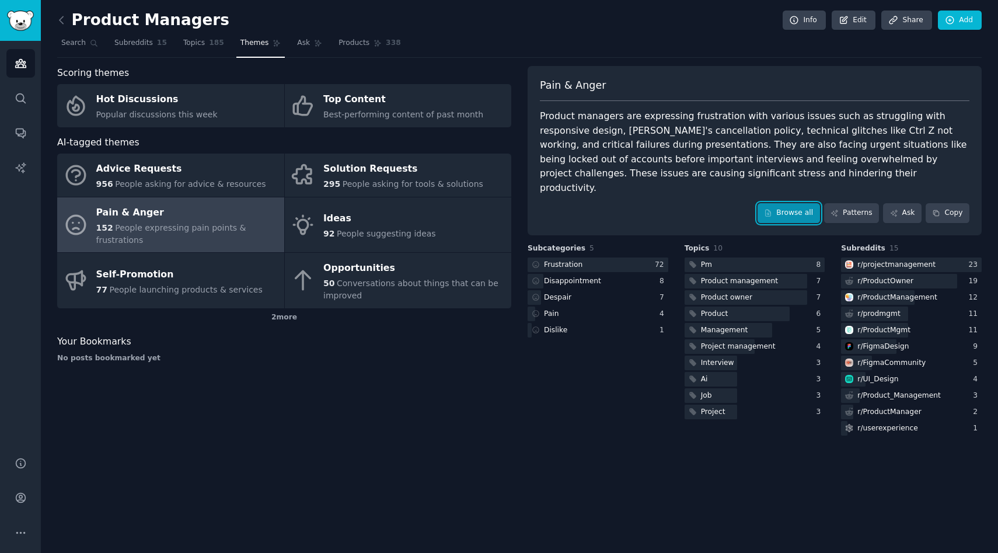
click at [801, 203] on link "Browse all" at bounding box center [789, 213] width 62 height 20
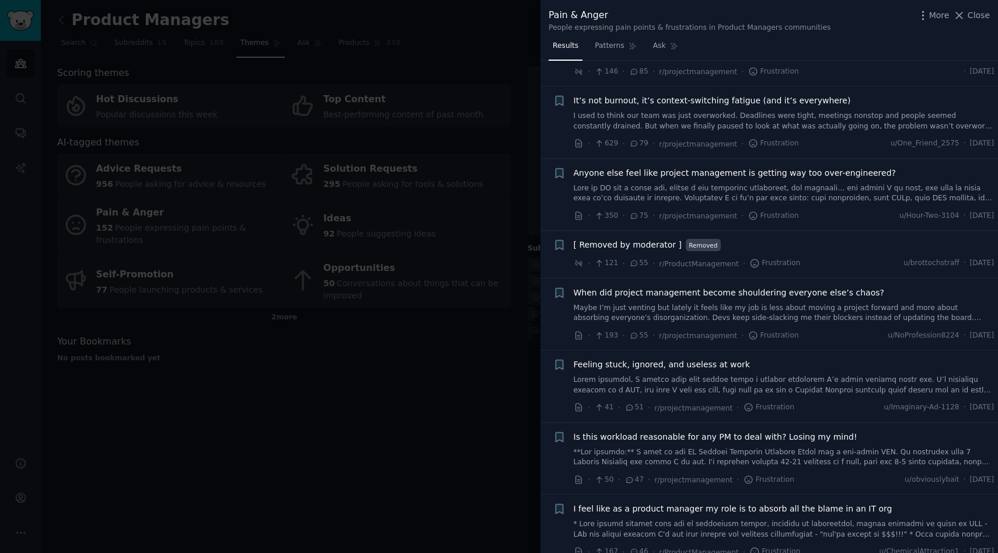
scroll to position [121, 0]
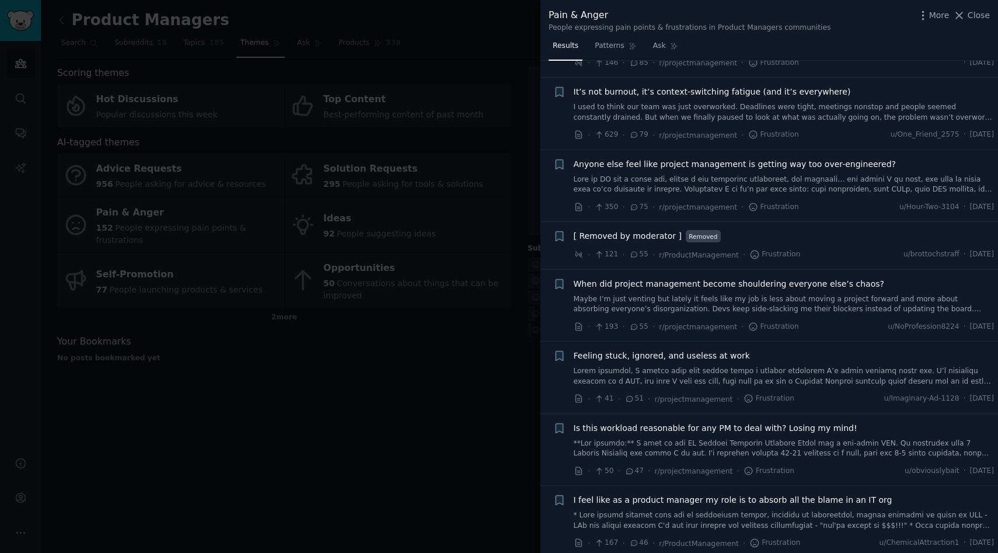
click at [699, 164] on span "Anyone else feel like project management is getting way too over-engineered?" at bounding box center [735, 164] width 322 height 12
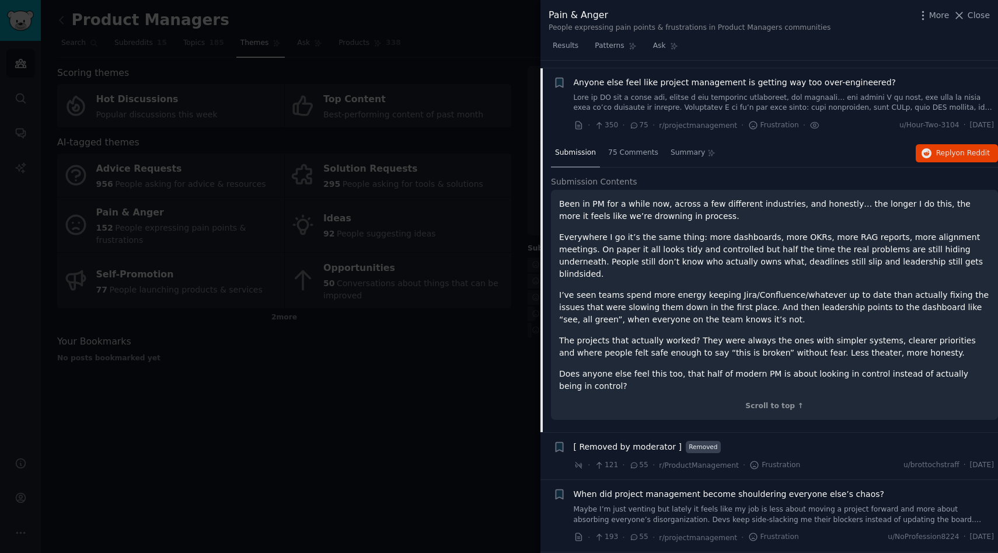
scroll to position [210, 0]
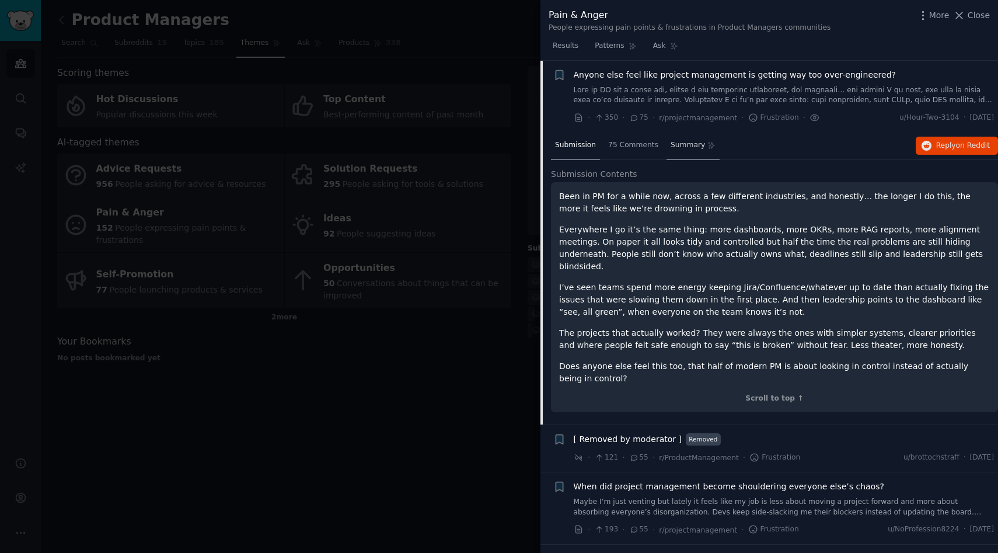
click at [682, 146] on span "Summary" at bounding box center [688, 145] width 34 height 11
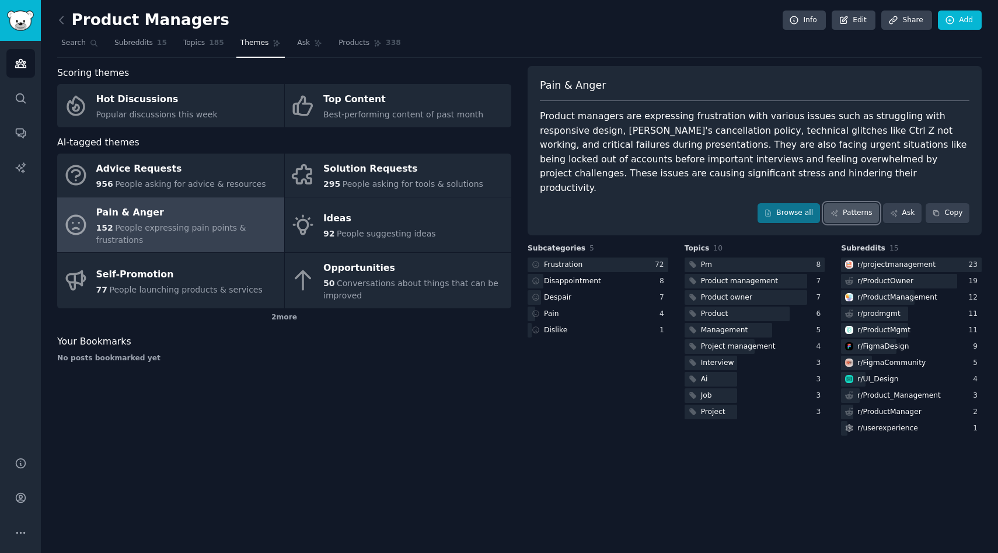
click at [862, 203] on link "Patterns" at bounding box center [851, 213] width 55 height 20
click at [897, 209] on icon at bounding box center [894, 213] width 8 height 8
click at [853, 203] on link "Patterns" at bounding box center [851, 213] width 55 height 20
click at [786, 203] on link "Browse all" at bounding box center [789, 213] width 62 height 20
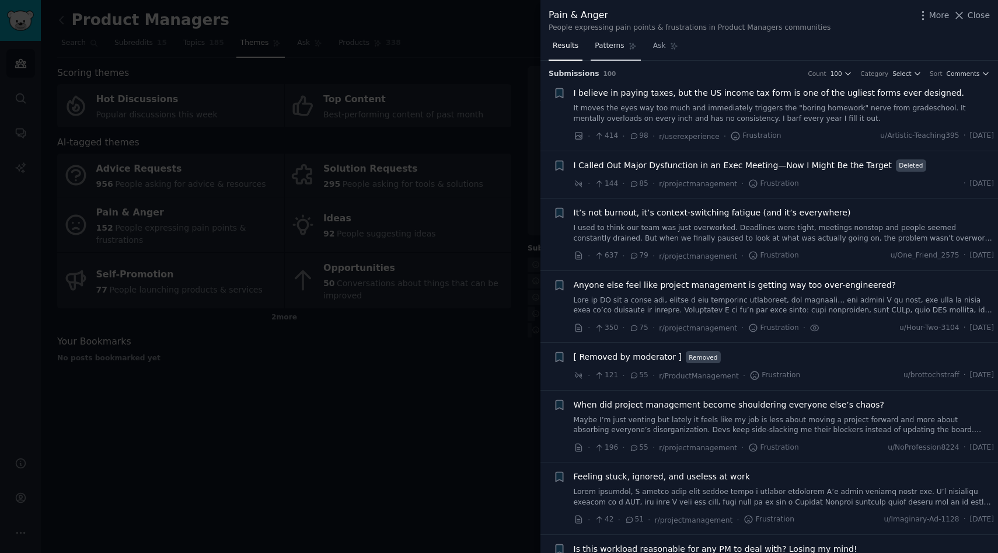
click at [611, 51] on link "Patterns" at bounding box center [616, 49] width 50 height 24
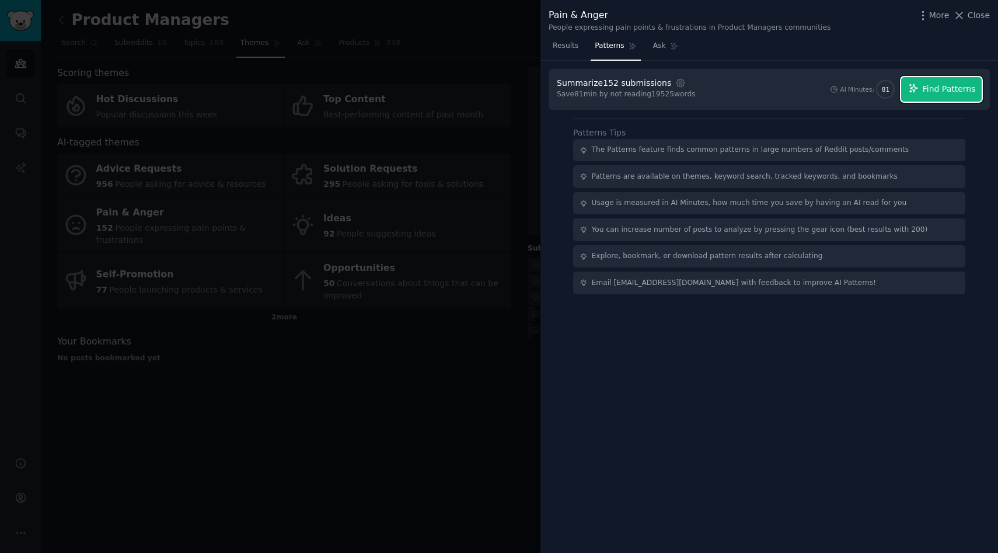
click at [929, 92] on span "Find Patterns" at bounding box center [949, 89] width 53 height 12
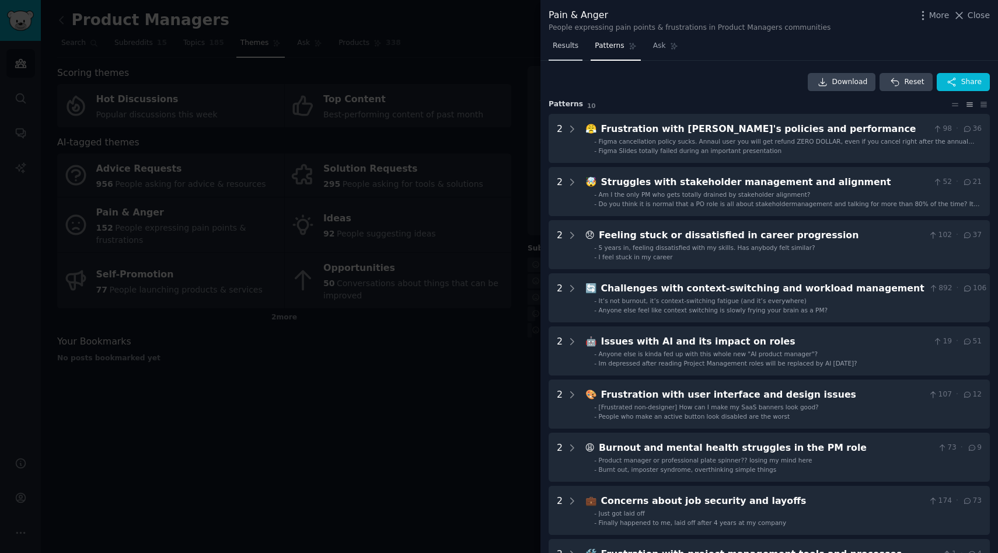
click at [563, 50] on span "Results" at bounding box center [566, 46] width 26 height 11
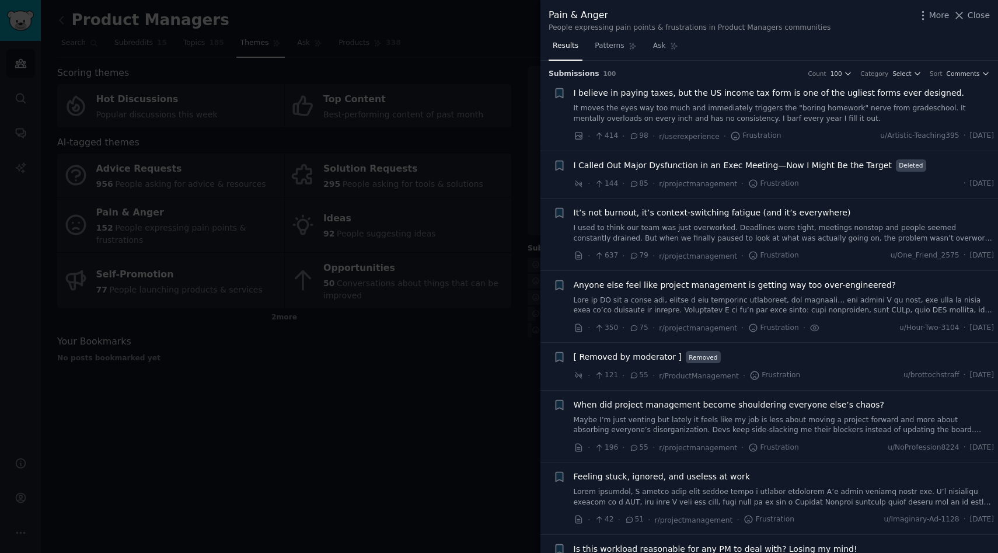
click at [665, 287] on span "Anyone else feel like project management is getting way too over-engineered?" at bounding box center [735, 285] width 322 height 12
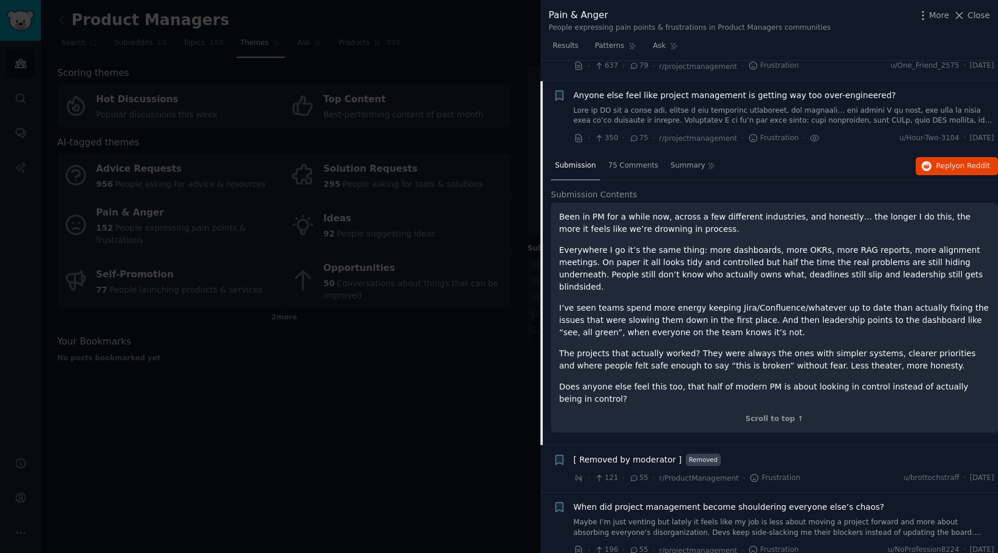
scroll to position [210, 0]
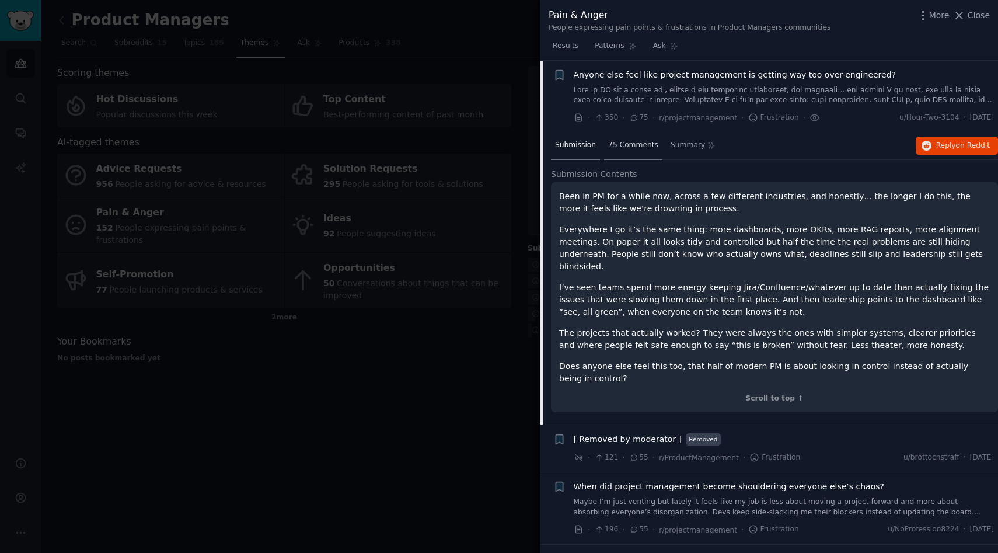
click at [637, 150] on span "75 Comments" at bounding box center [633, 145] width 50 height 11
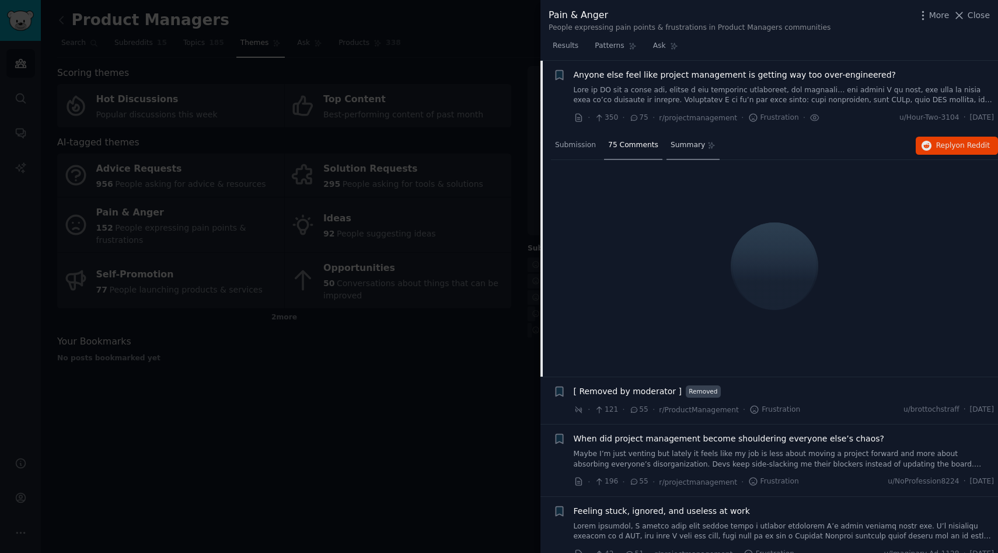
click at [682, 152] on div "Summary" at bounding box center [693, 146] width 53 height 28
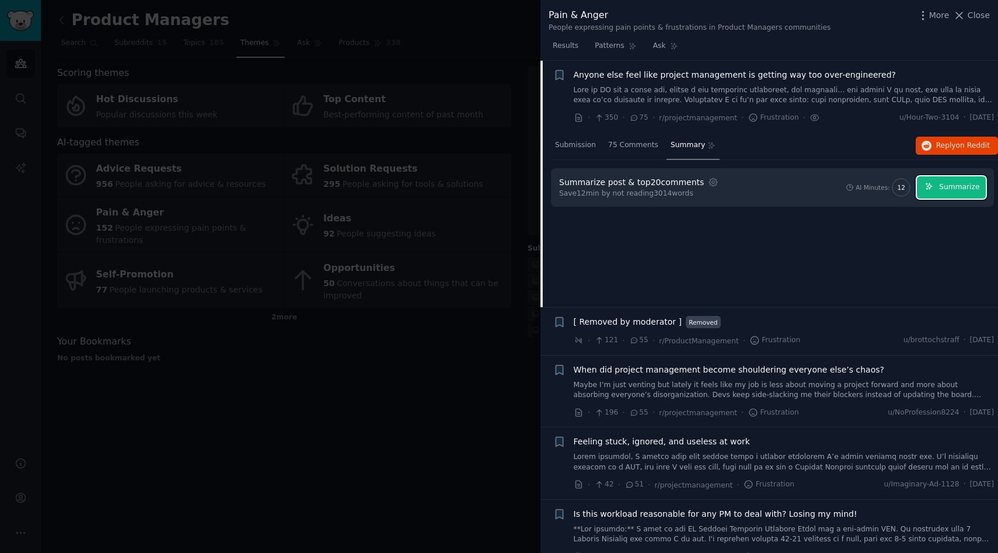
click at [948, 194] on button "Summarize" at bounding box center [951, 187] width 69 height 23
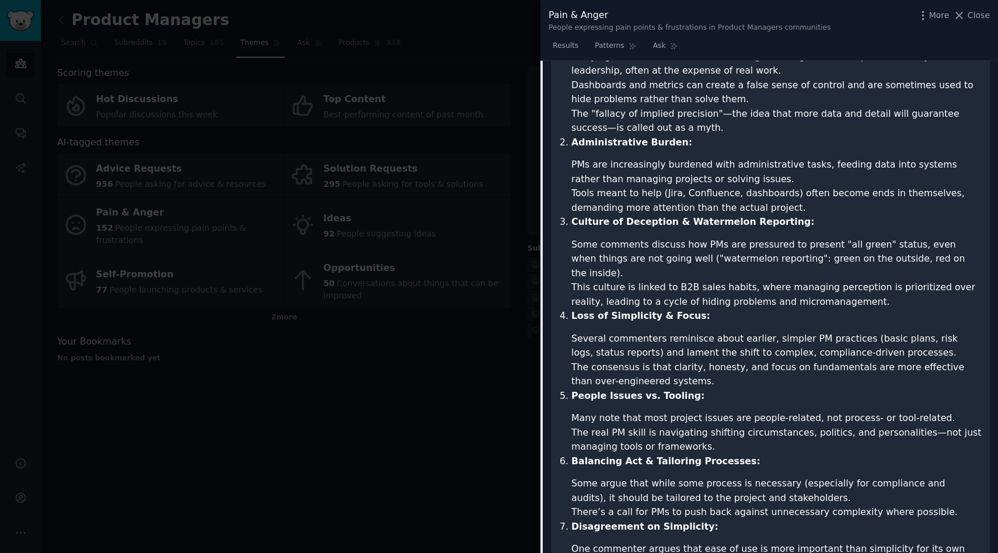
scroll to position [571, 0]
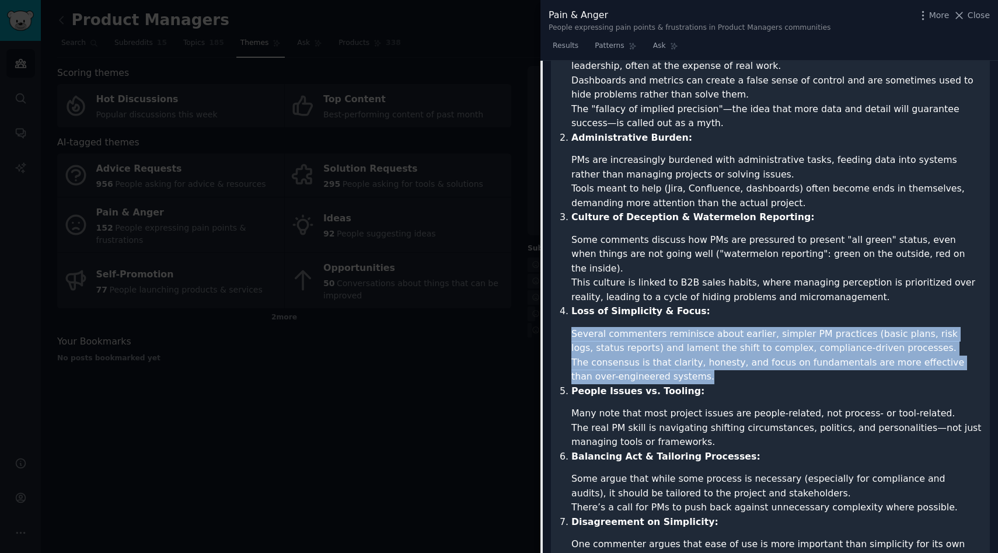
drag, startPoint x: 659, startPoint y: 349, endPoint x: 562, endPoint y: 308, distance: 105.4
click at [562, 308] on ol "Information Overload & "Theater of Data": Many agree that PM has become about g…" at bounding box center [770, 366] width 423 height 689
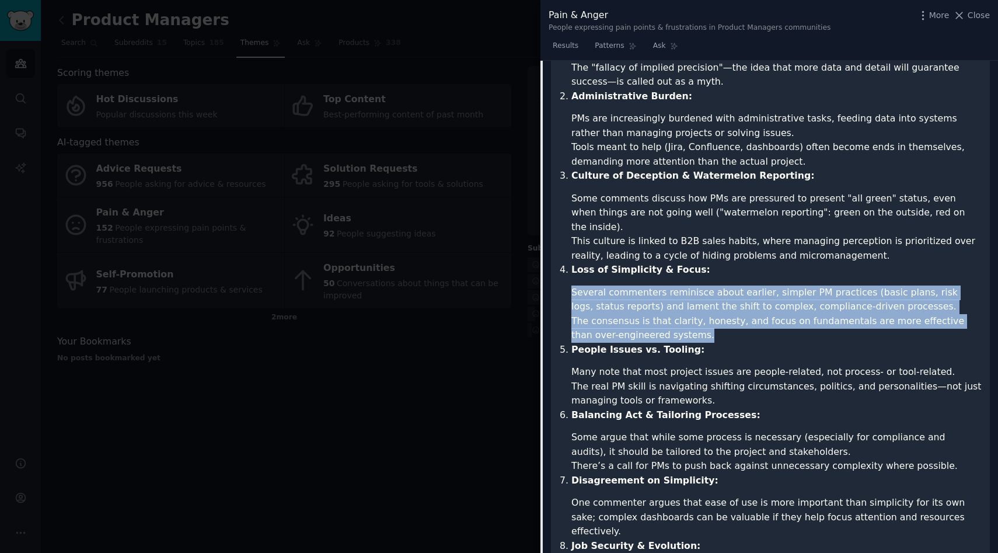
scroll to position [623, 0]
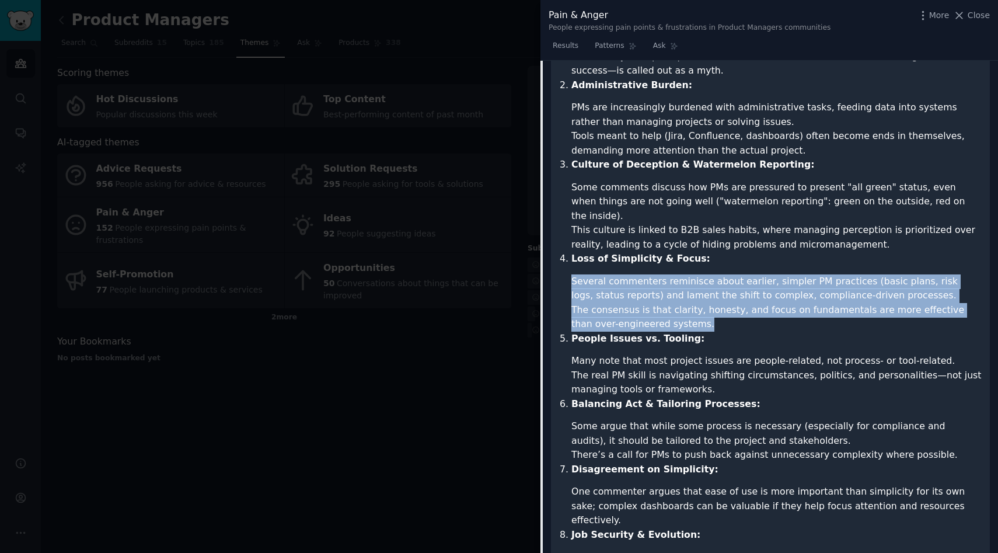
copy ul "Several commenters reminisce about earlier, simpler PM practices (basic plans, …"
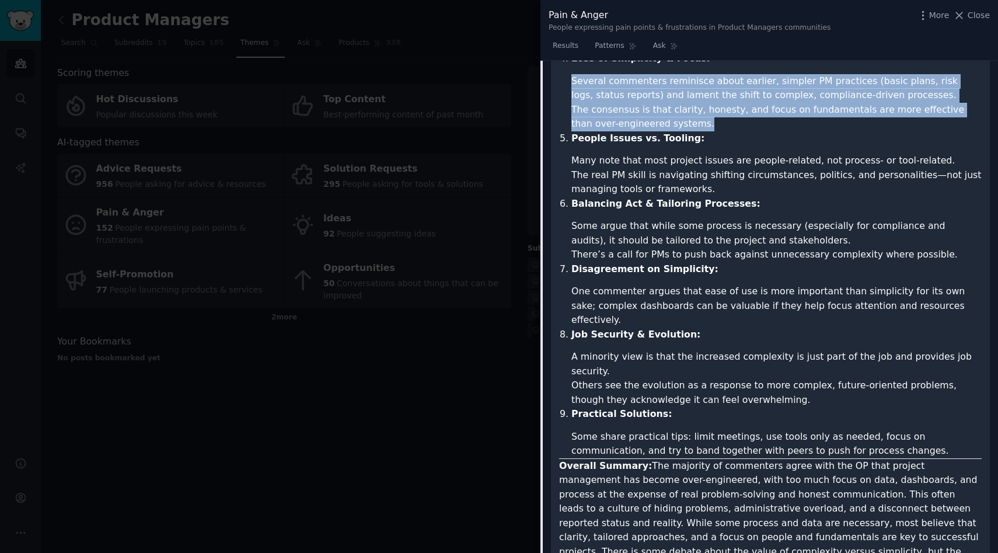
scroll to position [824, 0]
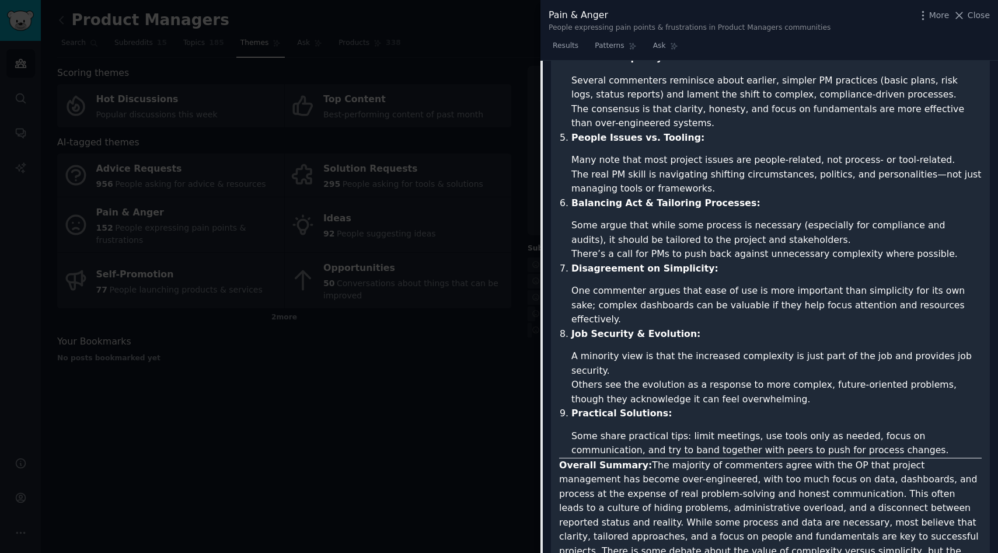
click at [744, 429] on li "Some share practical tips: limit meetings, use tools only as needed, focus on c…" at bounding box center [776, 443] width 410 height 29
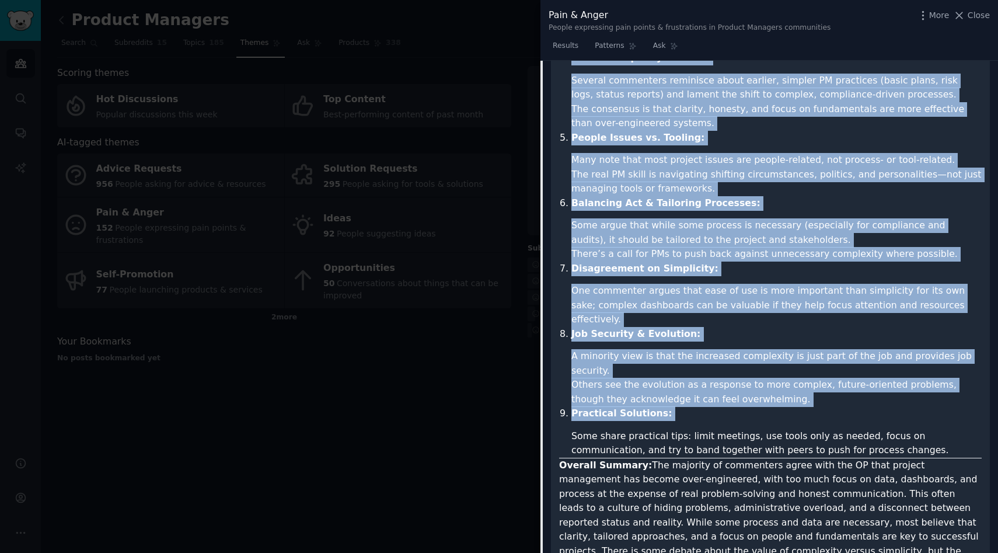
click at [744, 429] on li "Some share practical tips: limit meetings, use tools only as needed, focus on c…" at bounding box center [776, 443] width 410 height 29
copy ol "Information Overload & "Theater of Data": Many agree that PM has become about g…"
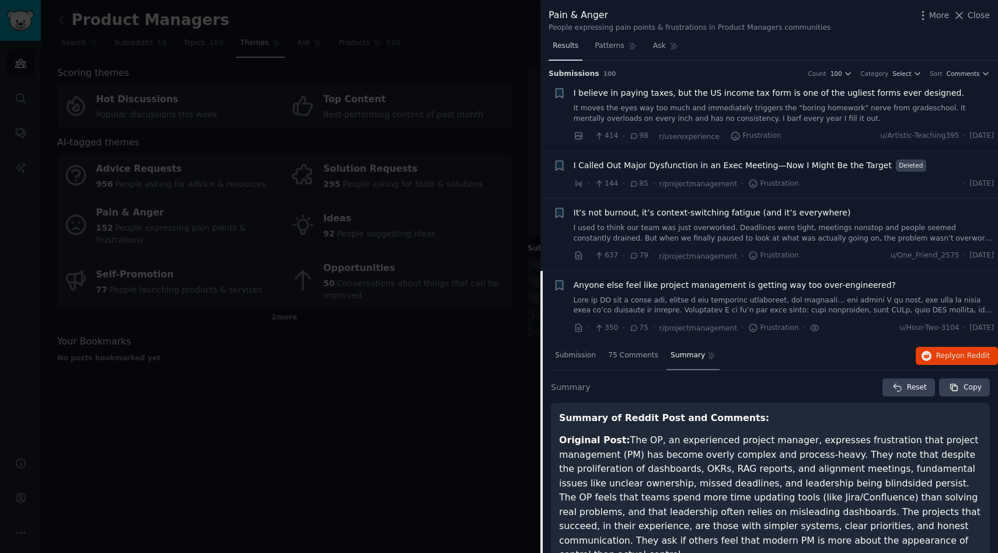
click at [570, 47] on span "Results" at bounding box center [566, 46] width 26 height 11
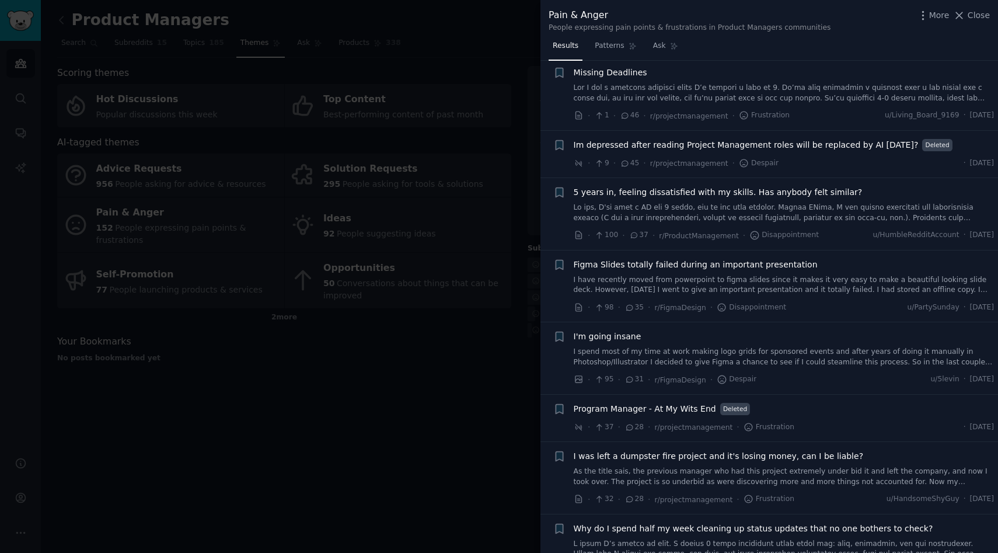
scroll to position [696, 0]
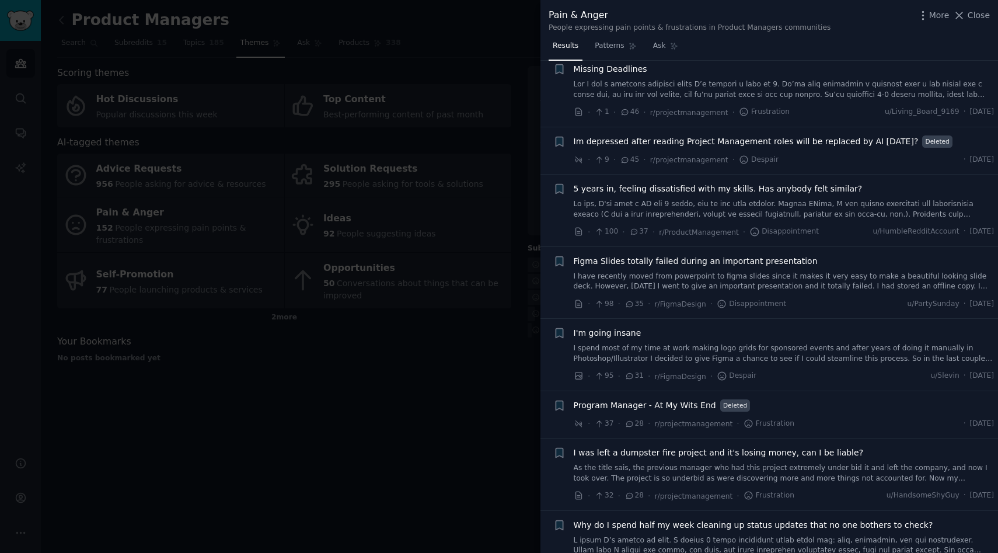
click at [416, 432] on div at bounding box center [499, 276] width 998 height 553
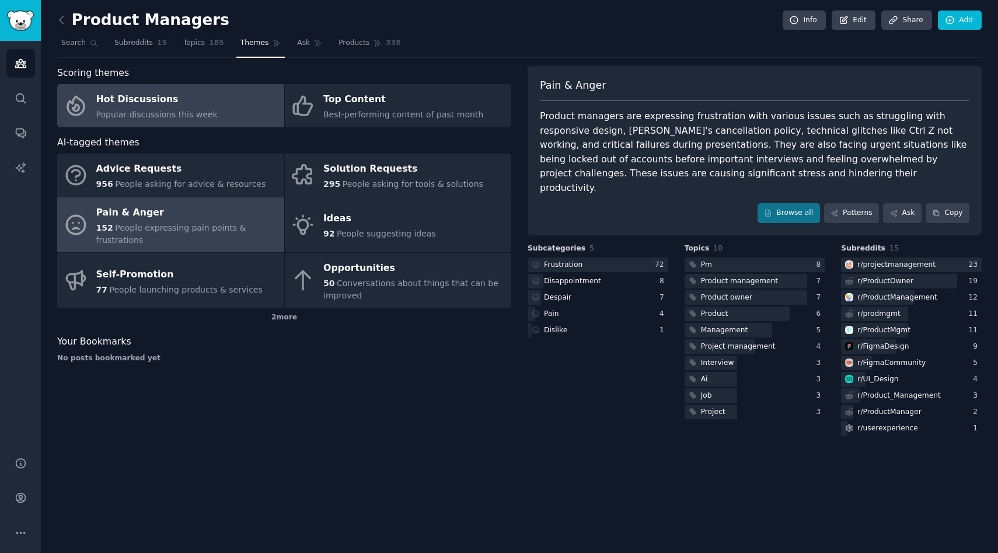
click at [179, 109] on div "Popular discussions this week" at bounding box center [156, 115] width 121 height 12
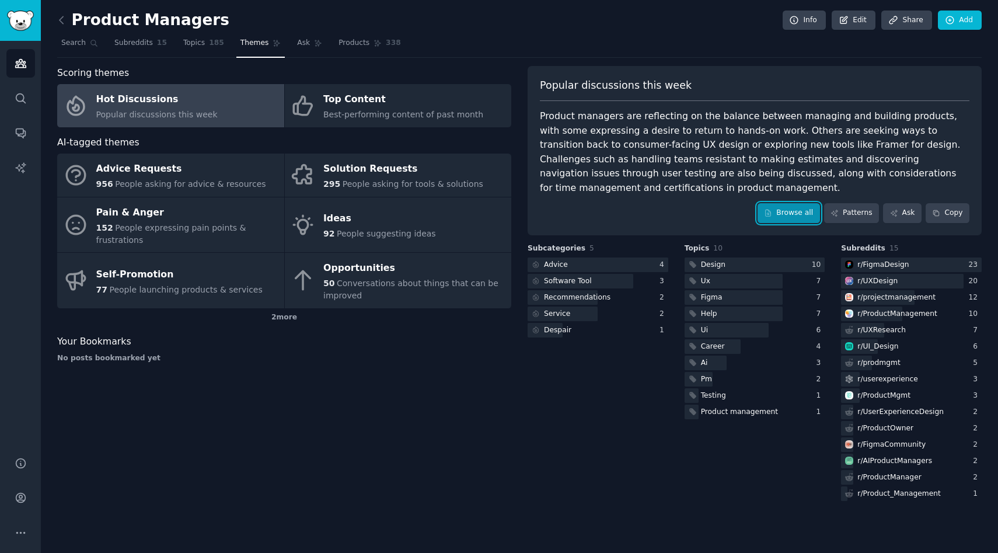
click at [805, 215] on link "Browse all" at bounding box center [789, 213] width 62 height 20
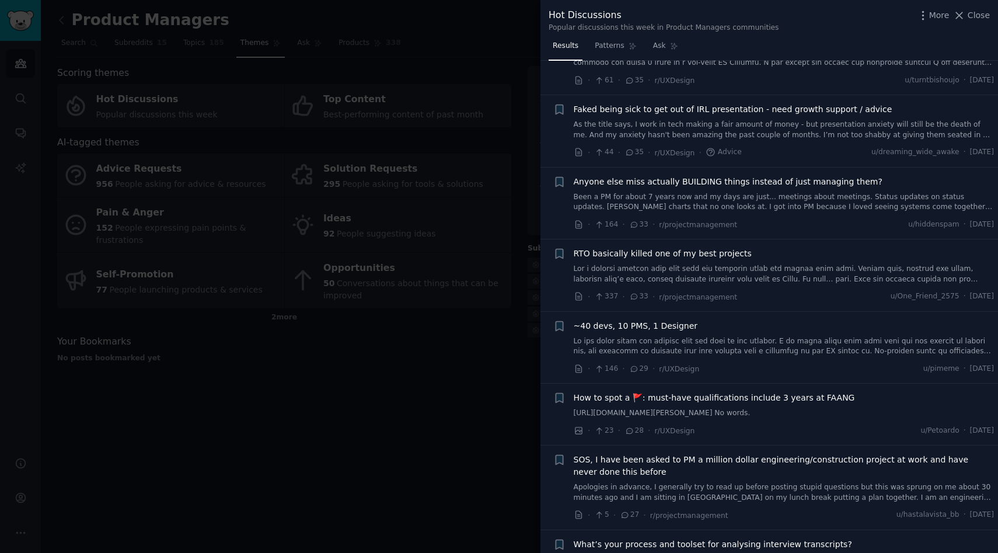
scroll to position [840, 0]
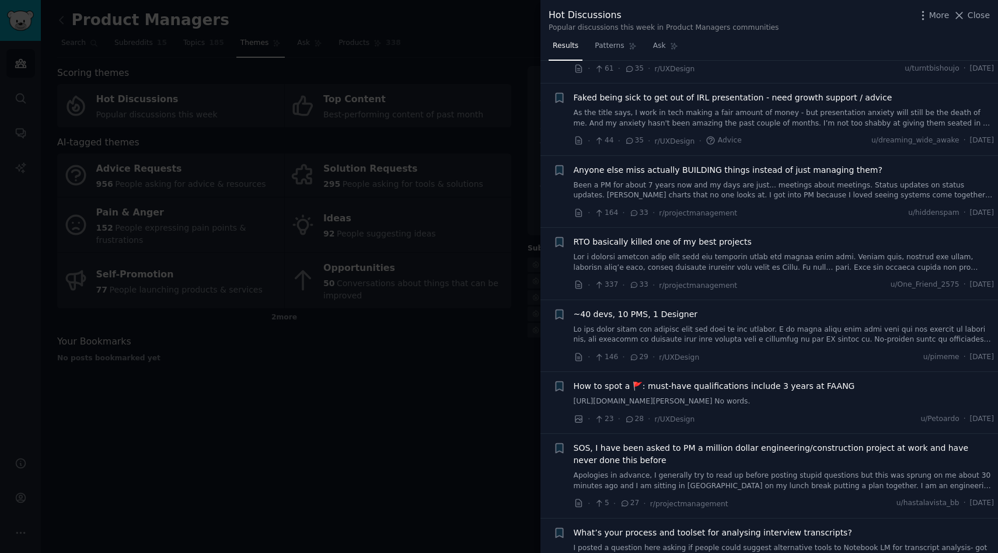
click at [406, 410] on div at bounding box center [499, 276] width 998 height 553
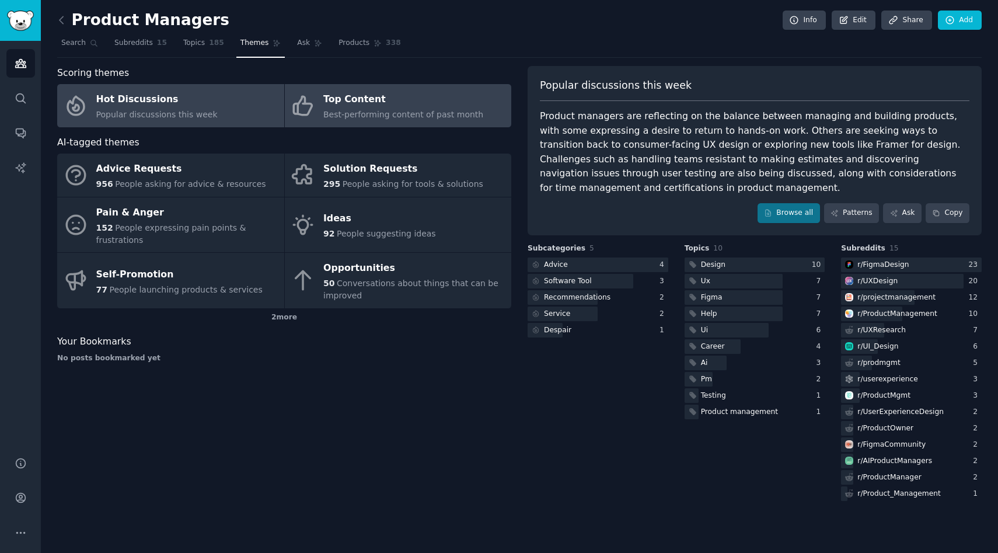
click at [340, 106] on div "Top Content" at bounding box center [403, 99] width 160 height 19
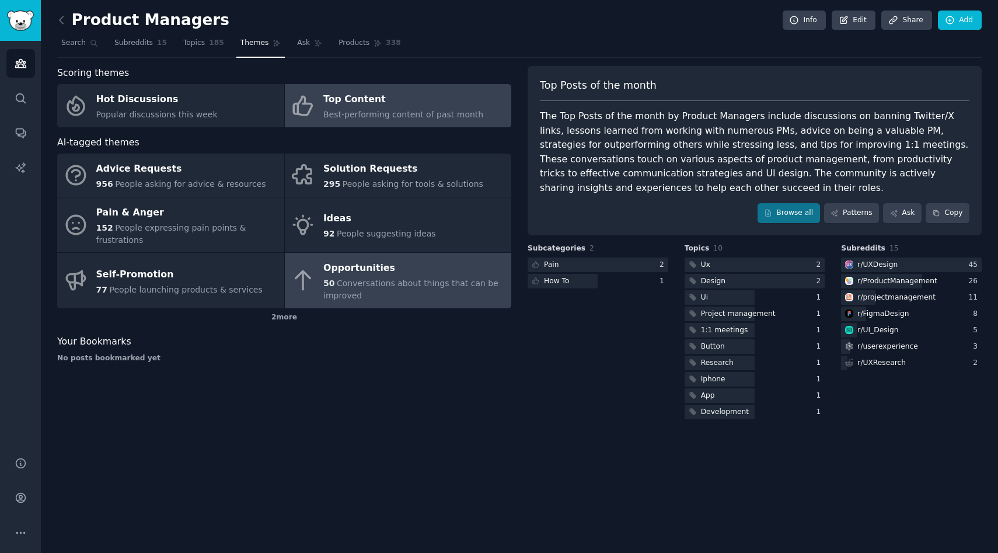
click at [403, 296] on div "50 Conversations about things that can be improved" at bounding box center [414, 289] width 182 height 25
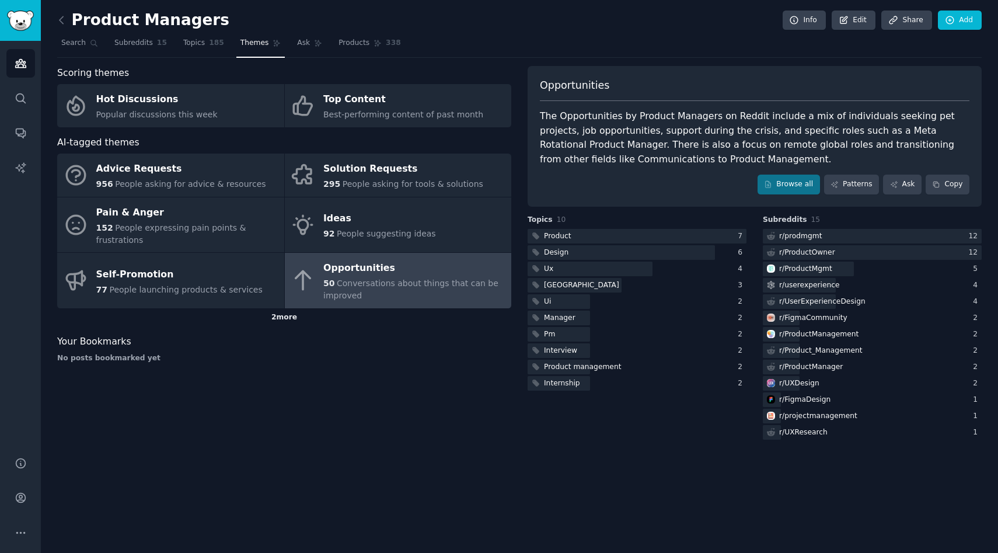
click at [288, 316] on div "2 more" at bounding box center [284, 317] width 454 height 19
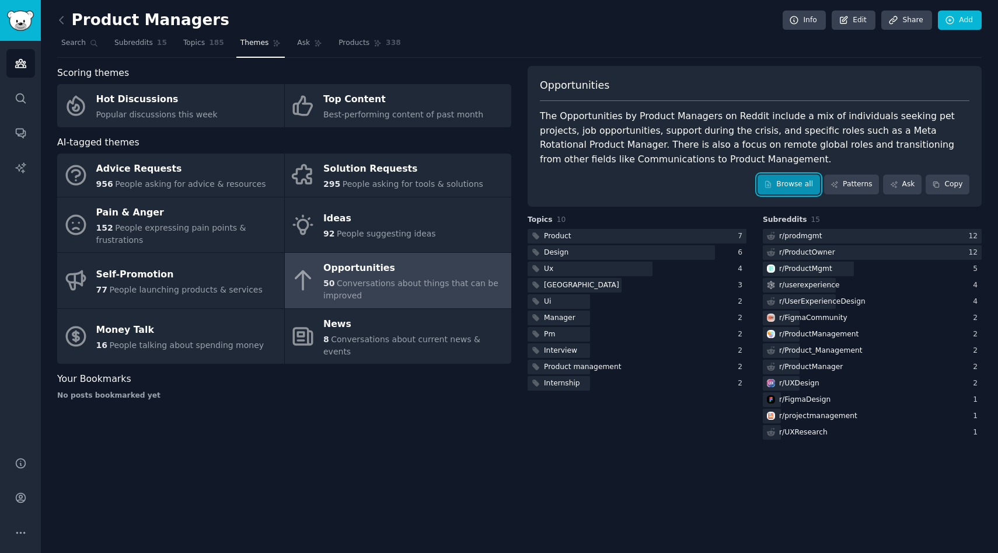
click at [790, 189] on link "Browse all" at bounding box center [789, 185] width 62 height 20
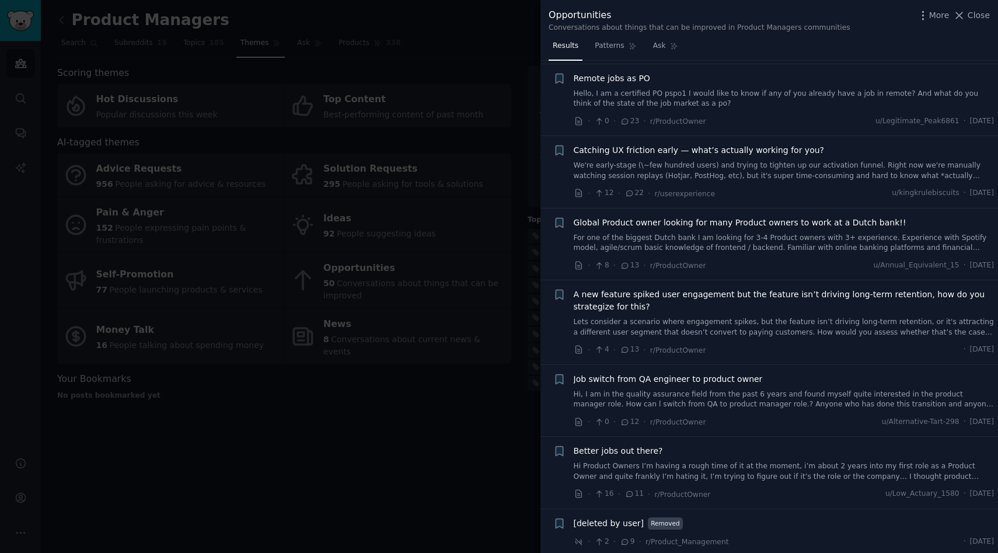
scroll to position [89, 0]
click at [751, 218] on span "Global Product owner looking for many Product owners to work at a Dutch bank!!" at bounding box center [740, 221] width 333 height 12
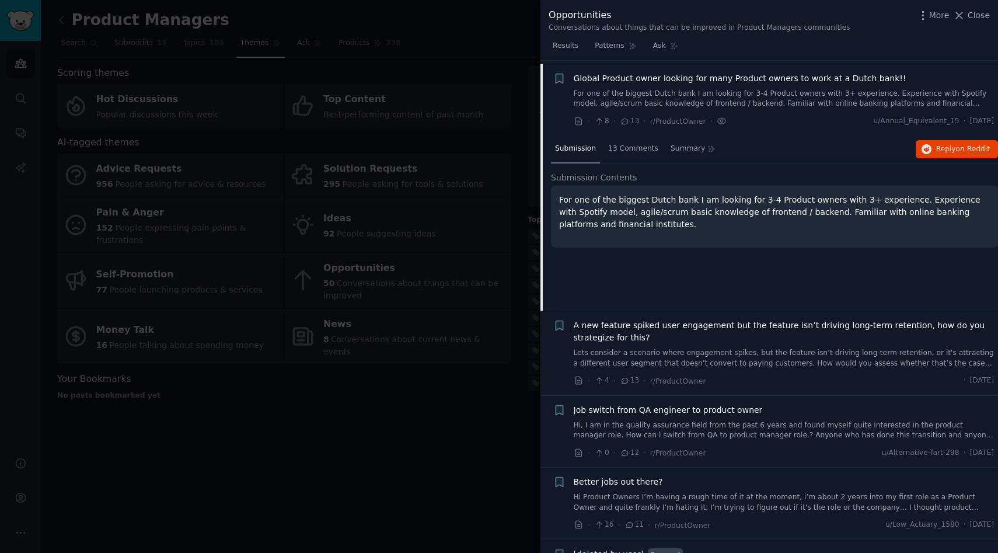
scroll to position [235, 0]
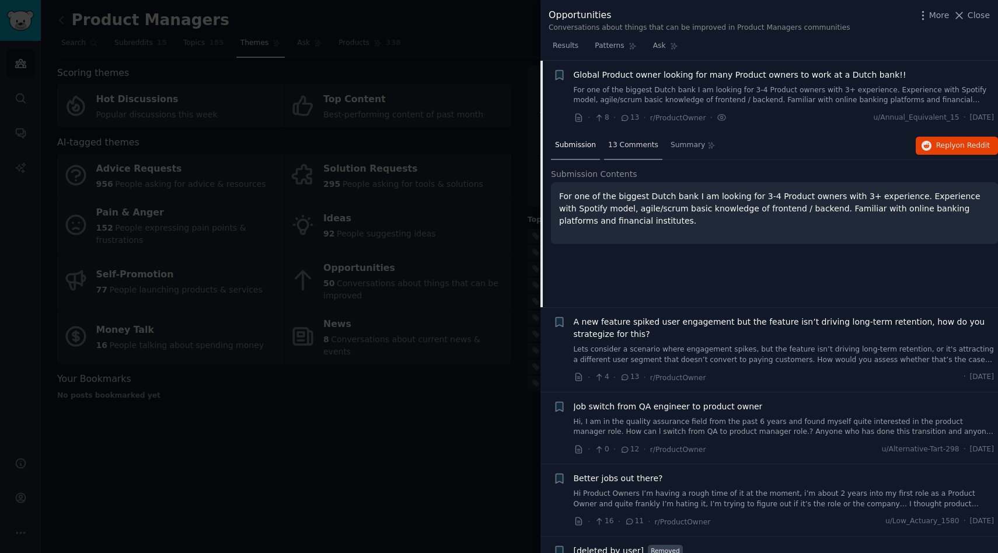
click at [628, 154] on div "13 Comments" at bounding box center [633, 146] width 58 height 28
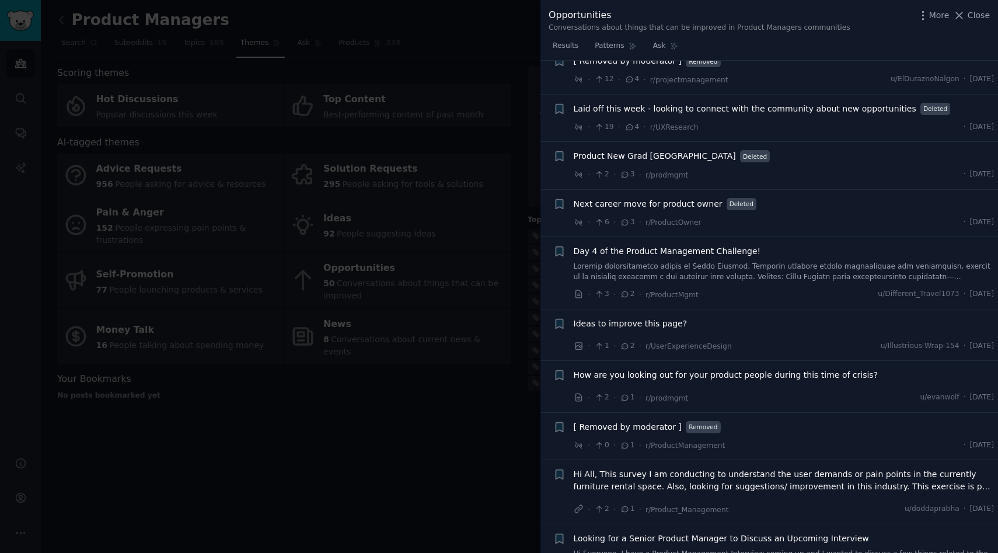
scroll to position [1435, 0]
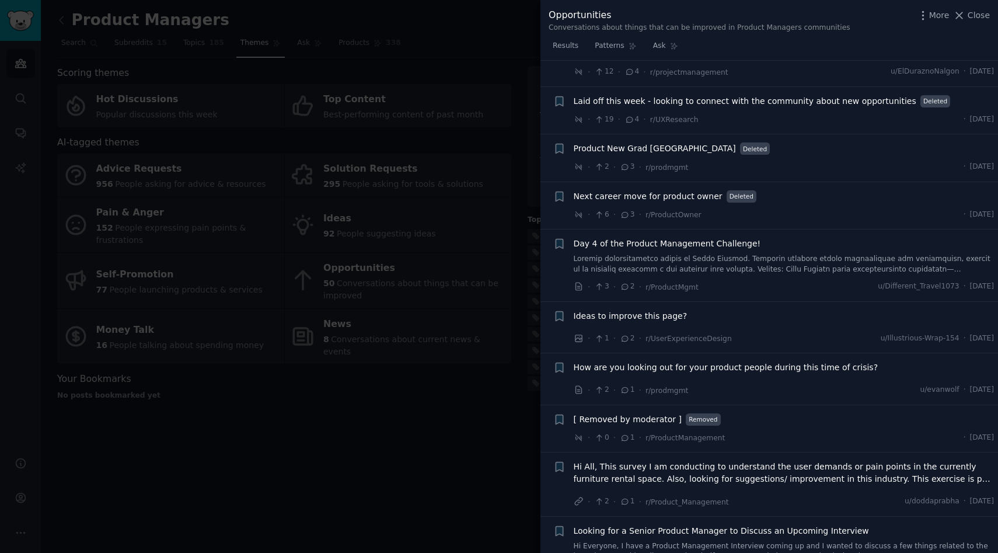
click at [428, 435] on div at bounding box center [499, 276] width 998 height 553
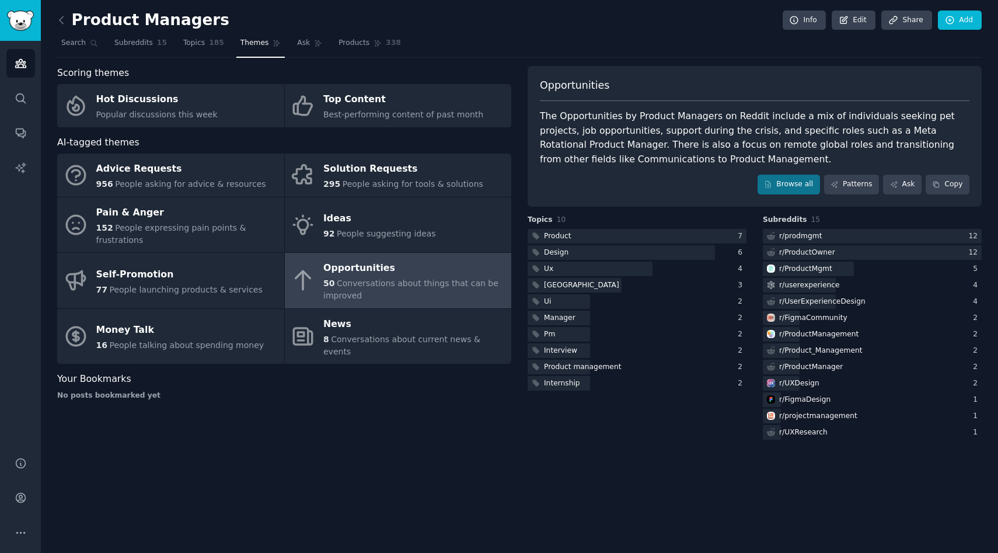
click at [56, 21] on div "Product Managers Info Edit Share Add Search Subreddits 15 Topics 185 Themes Ask…" at bounding box center [519, 276] width 957 height 553
click at [64, 21] on icon at bounding box center [61, 20] width 12 height 12
